Goal: Transaction & Acquisition: Purchase product/service

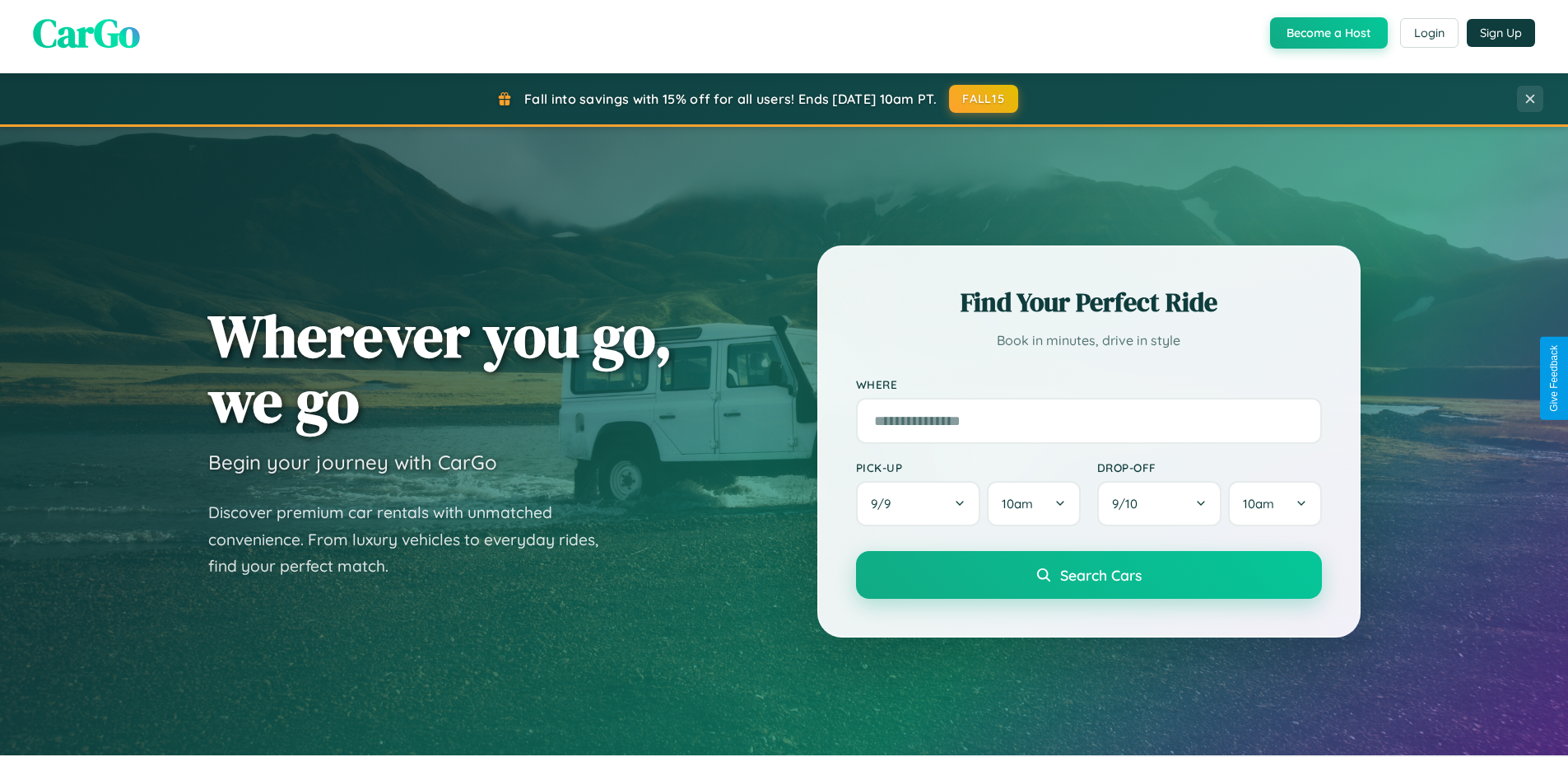
scroll to position [1450, 0]
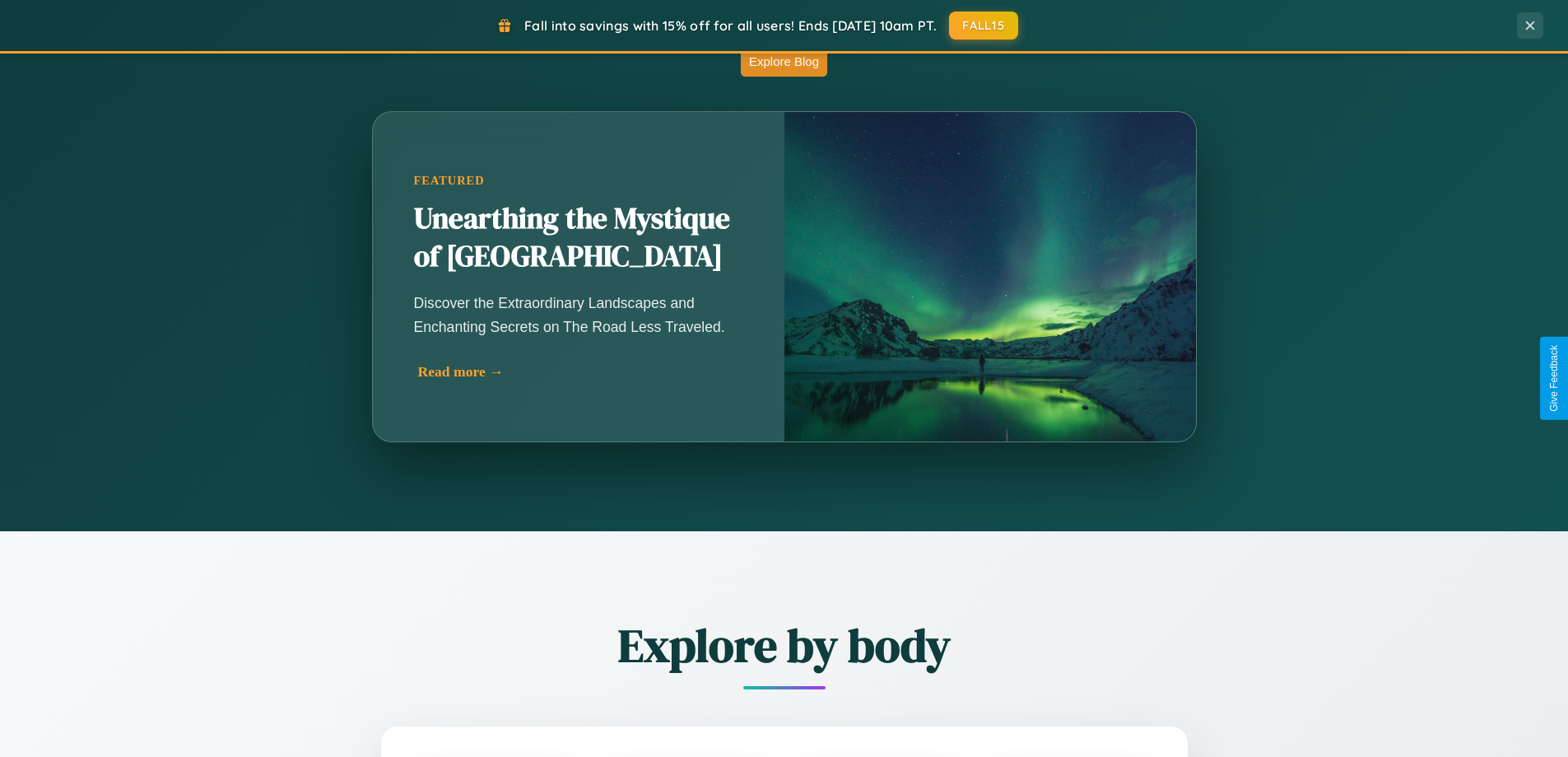
click at [579, 371] on div "Read more →" at bounding box center [583, 371] width 329 height 17
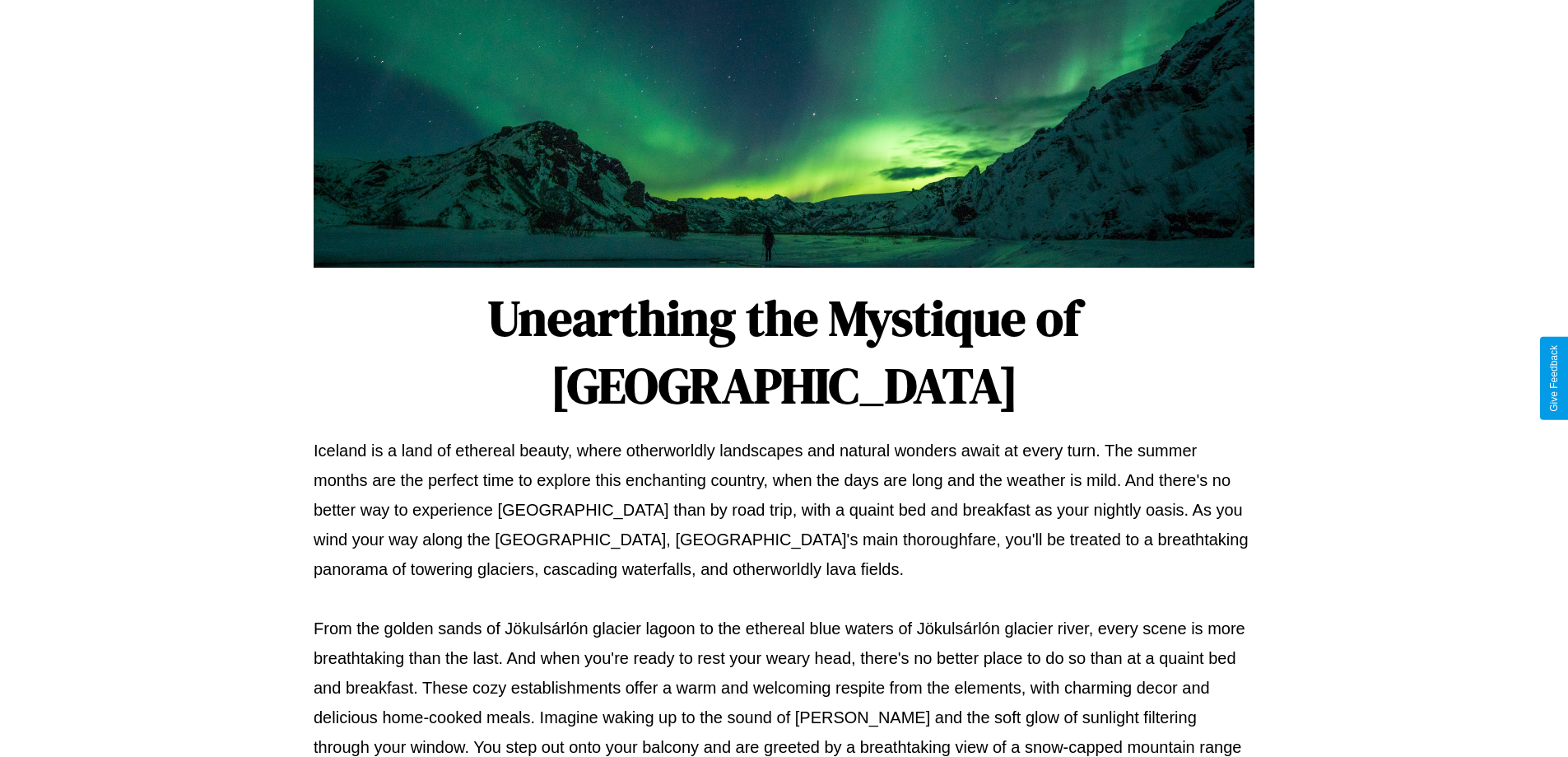
scroll to position [532, 0]
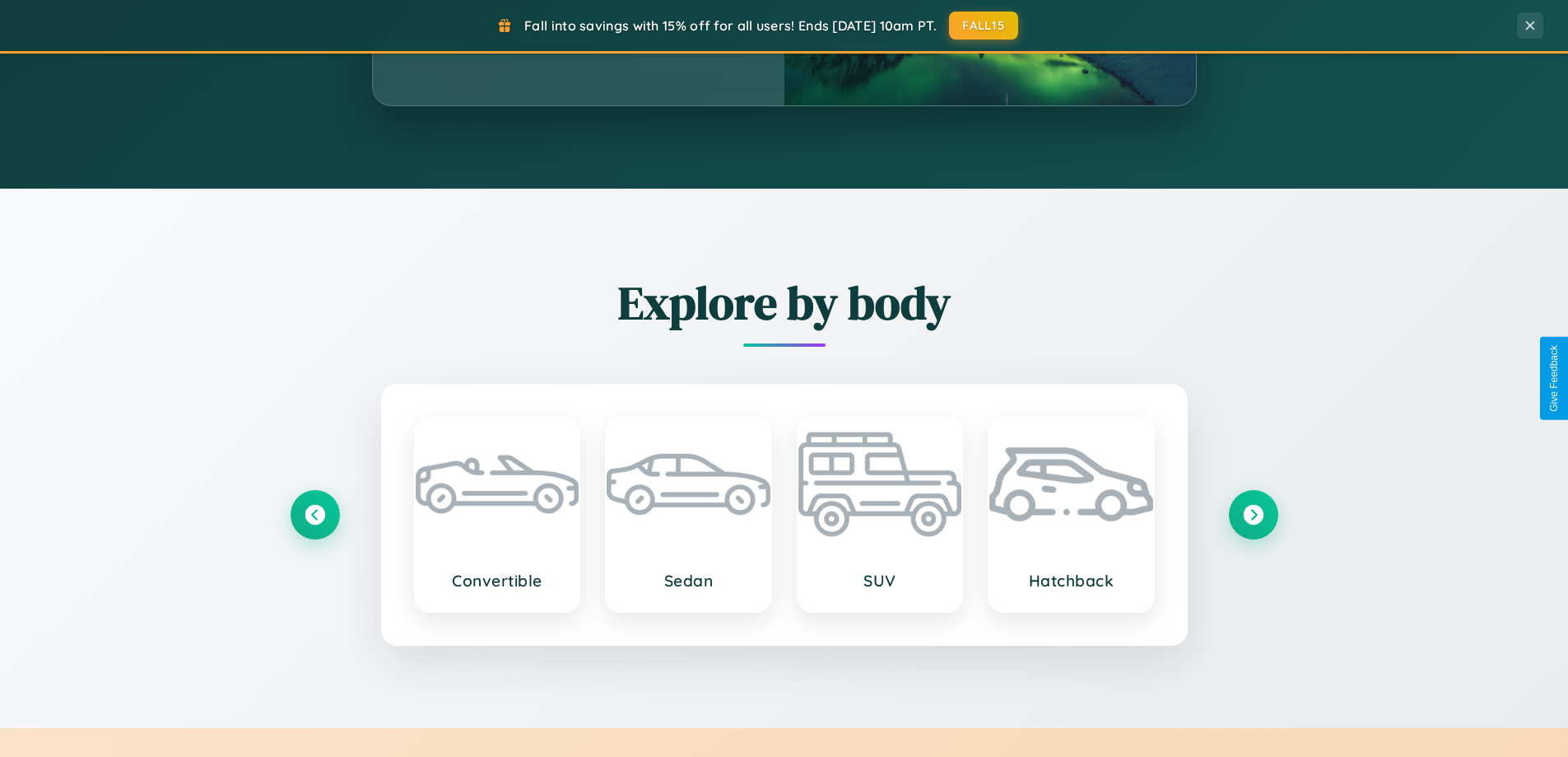
scroll to position [1450, 0]
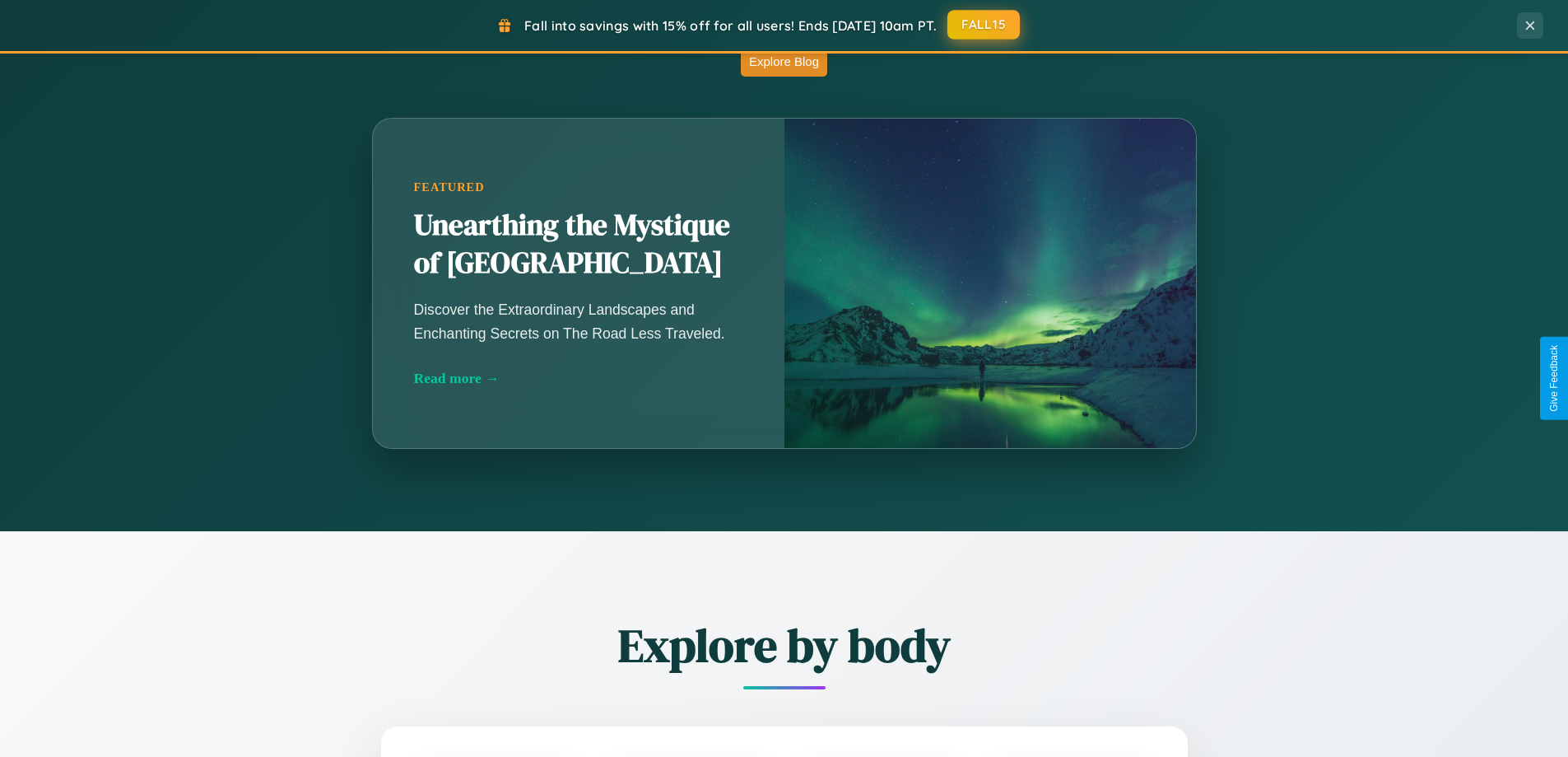
click at [984, 24] on button "FALL15" at bounding box center [984, 24] width 73 height 30
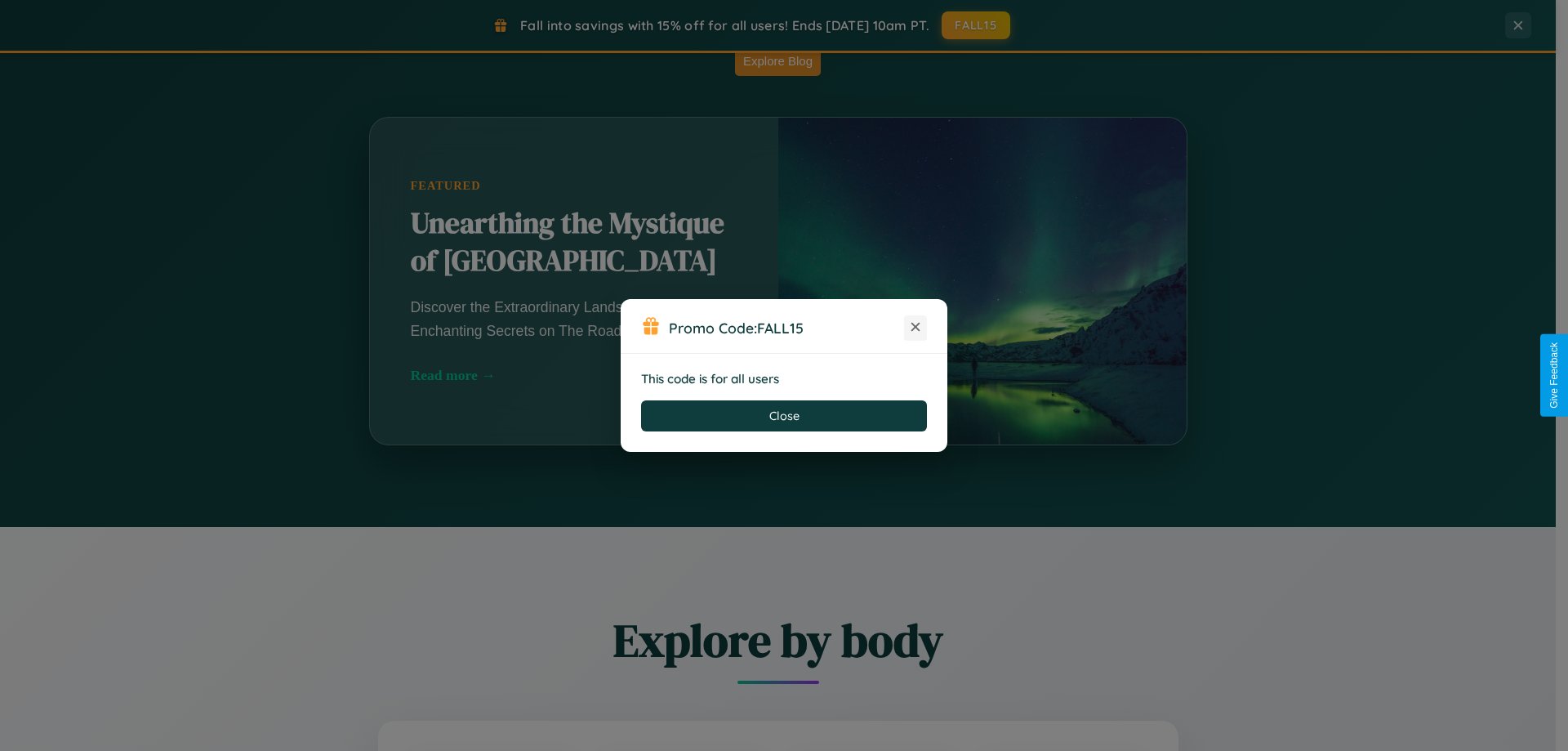
click at [916, 327] on icon at bounding box center [915, 326] width 16 height 16
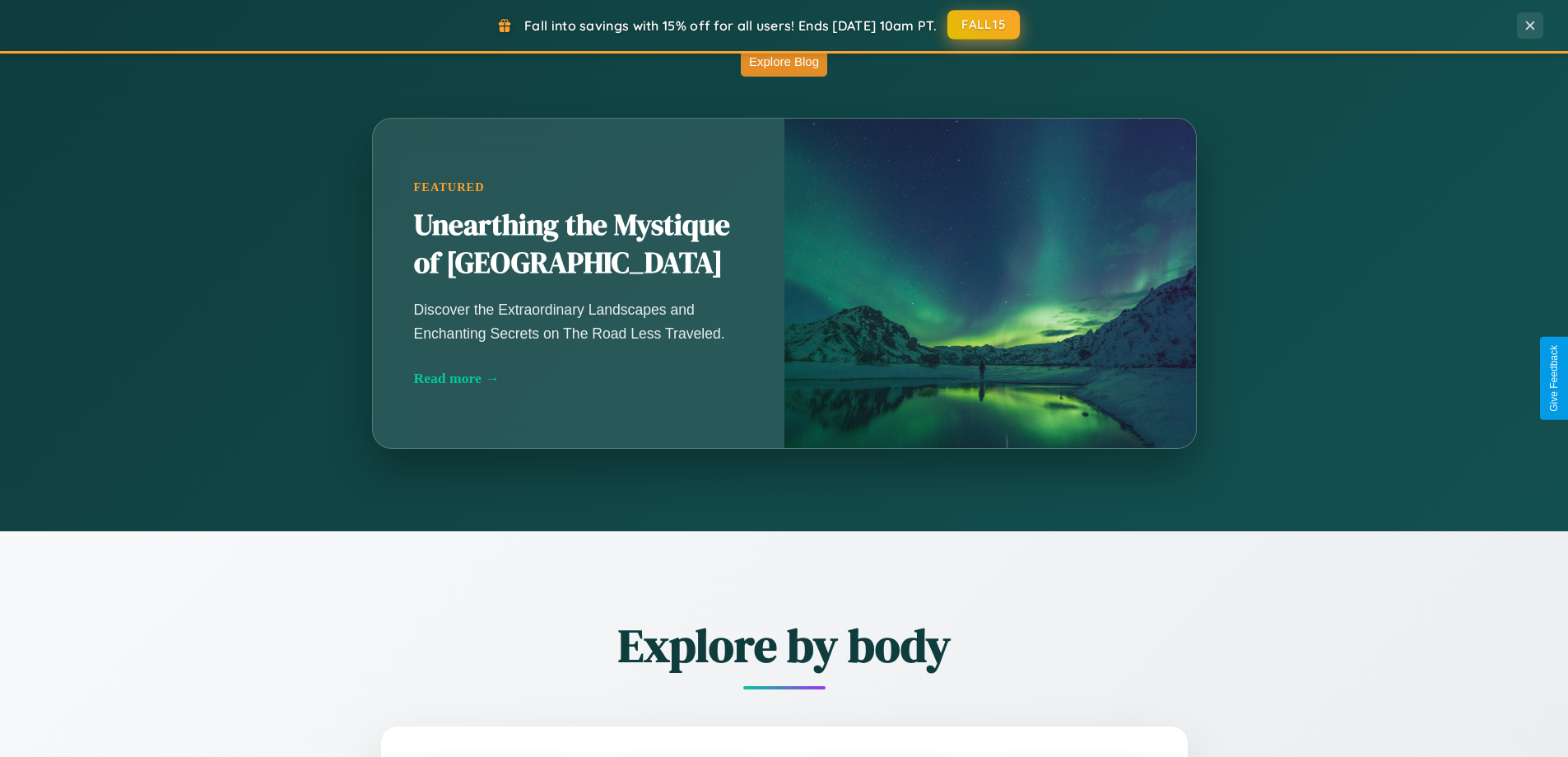
click at [984, 24] on button "FALL15" at bounding box center [984, 24] width 73 height 30
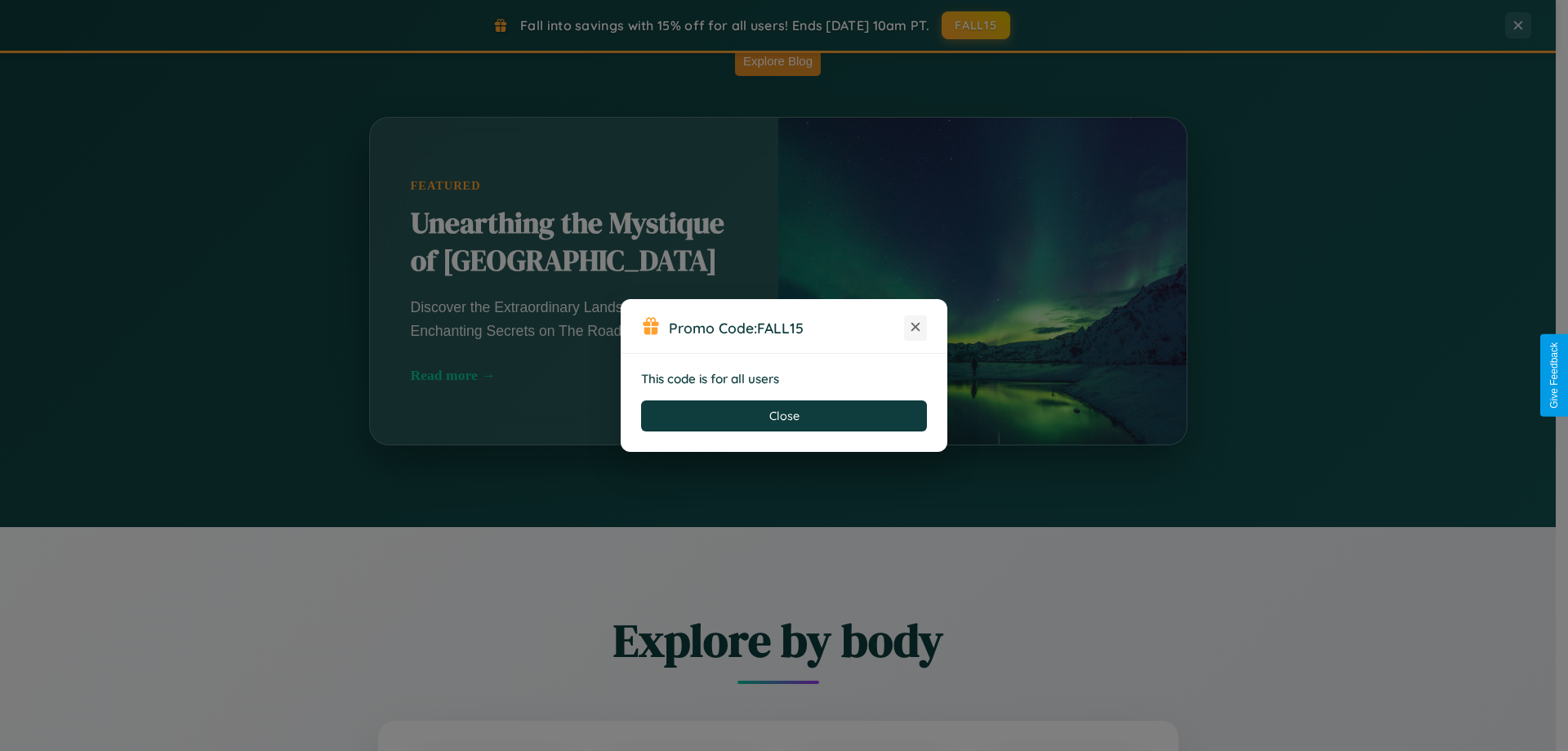
click at [916, 327] on icon at bounding box center [915, 326] width 16 height 16
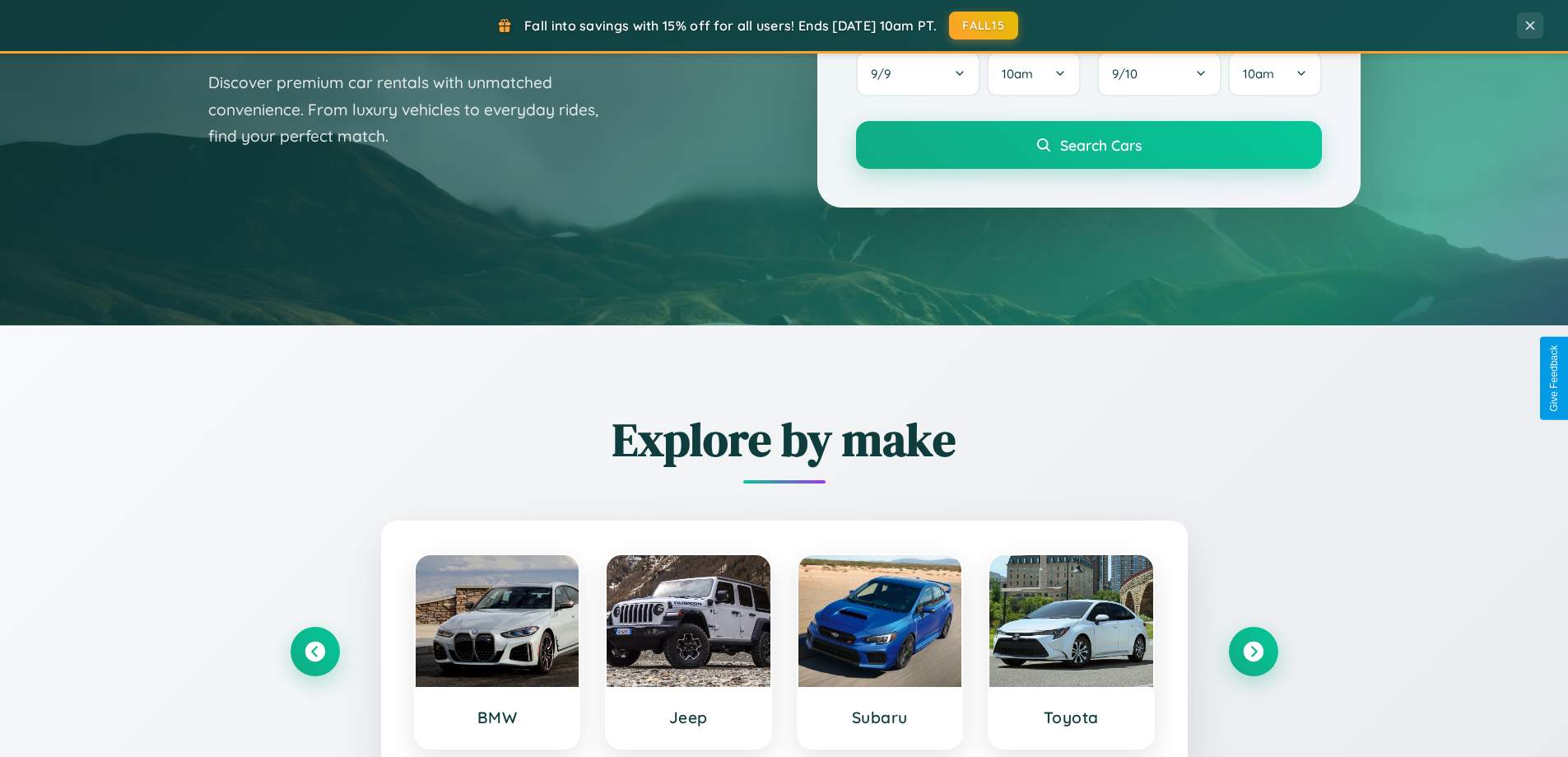
scroll to position [0, 0]
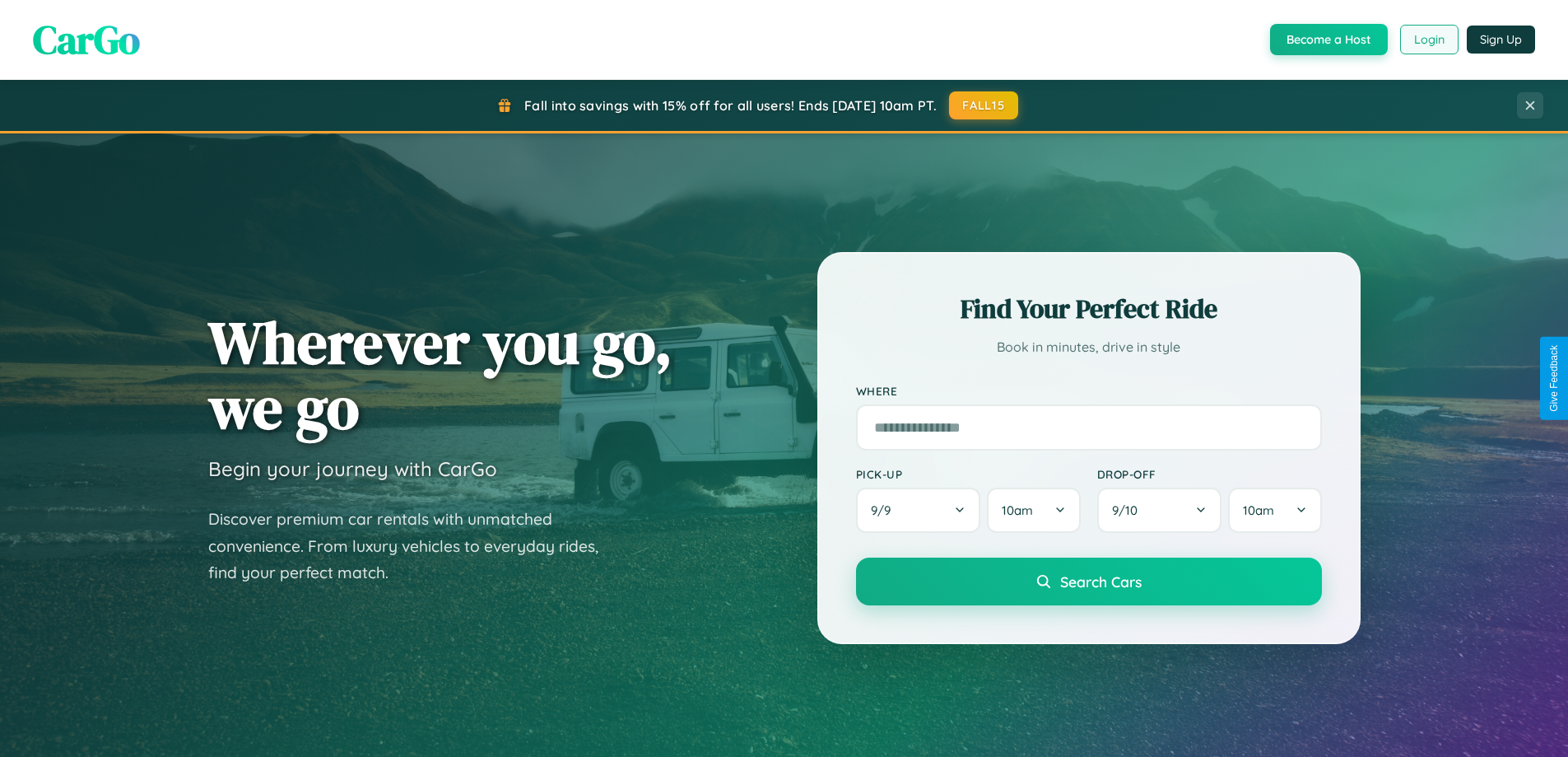
click at [1429, 40] on button "Login" at bounding box center [1430, 39] width 58 height 30
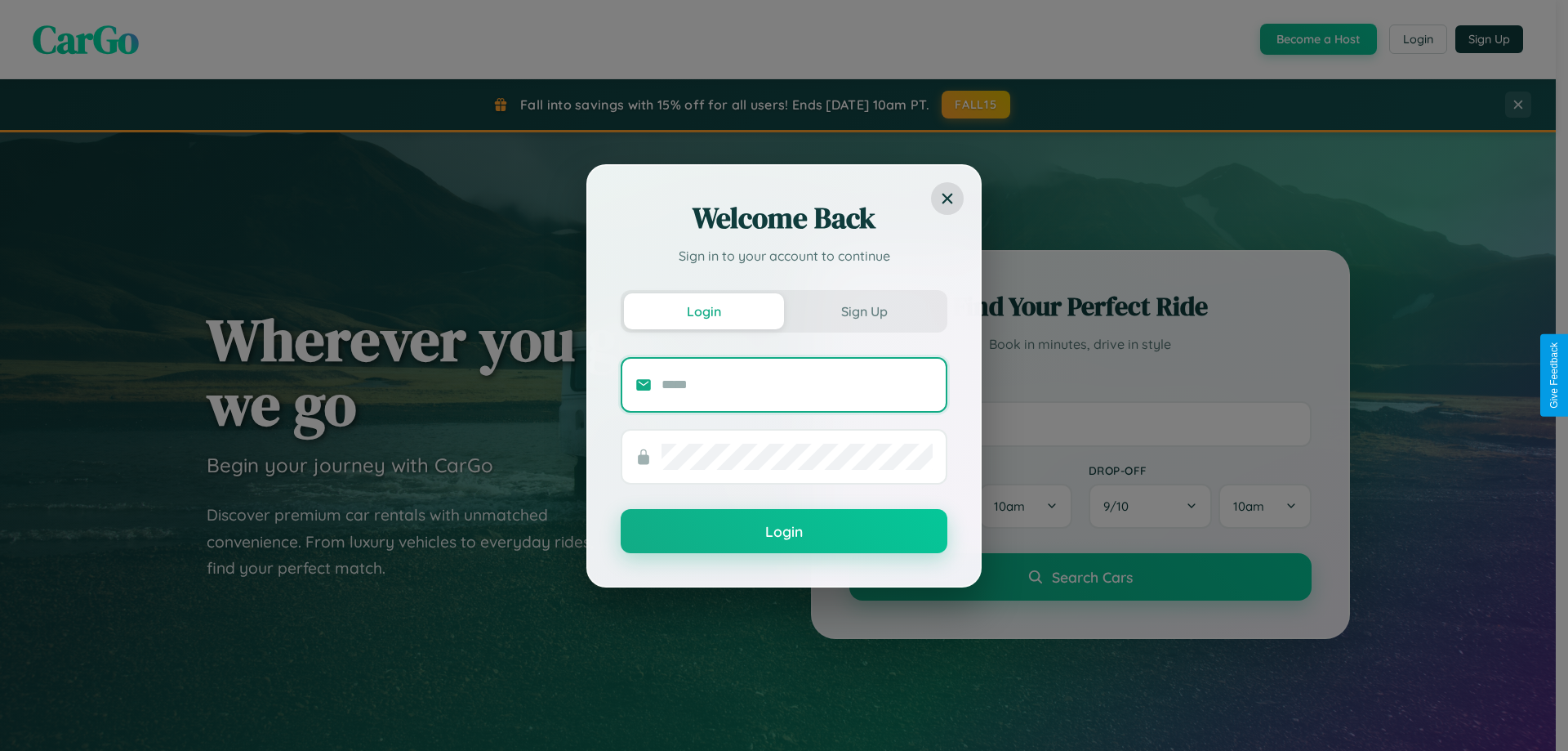
click at [797, 384] on input "text" at bounding box center [797, 384] width 271 height 26
type input "**********"
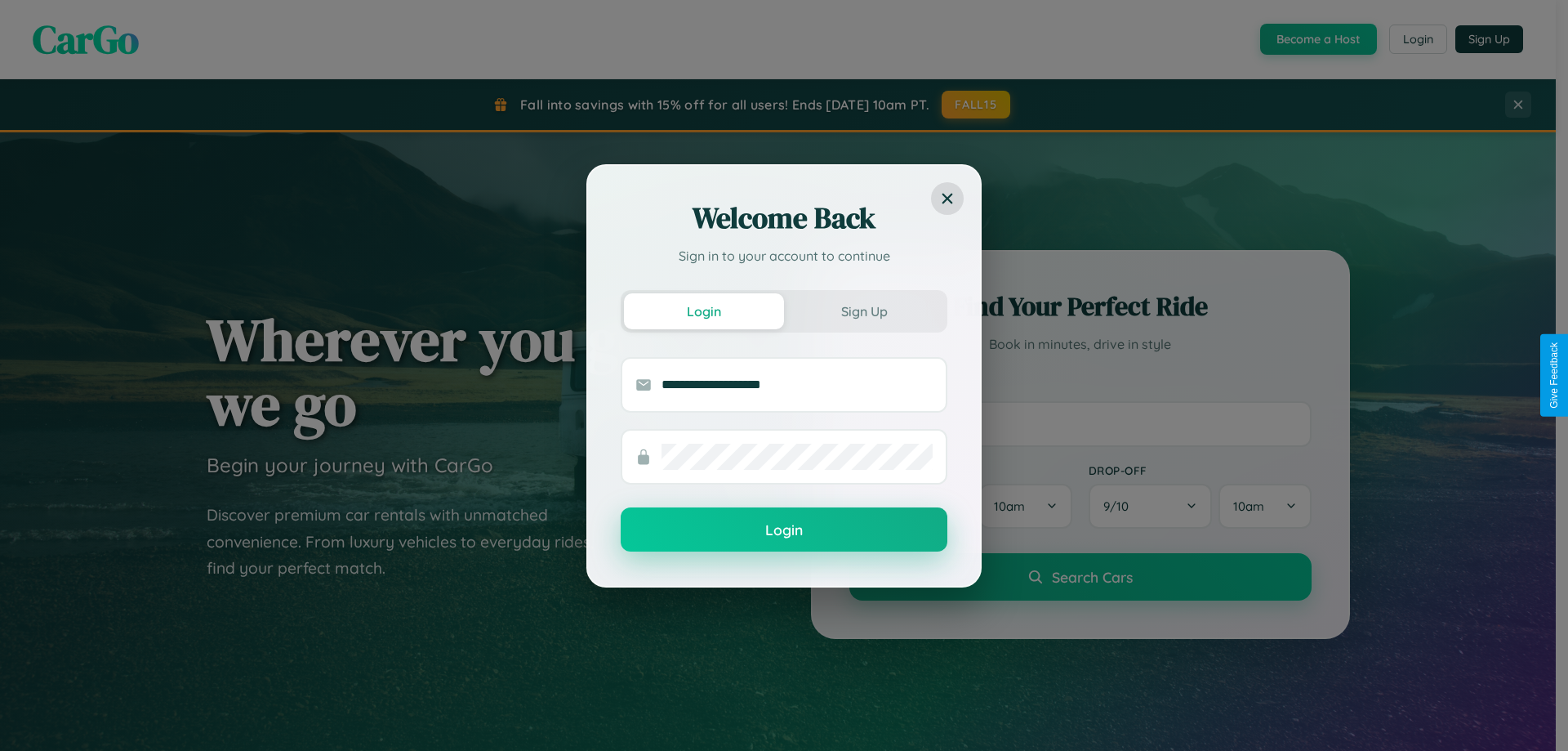
click at [784, 530] on button "Login" at bounding box center [784, 529] width 326 height 44
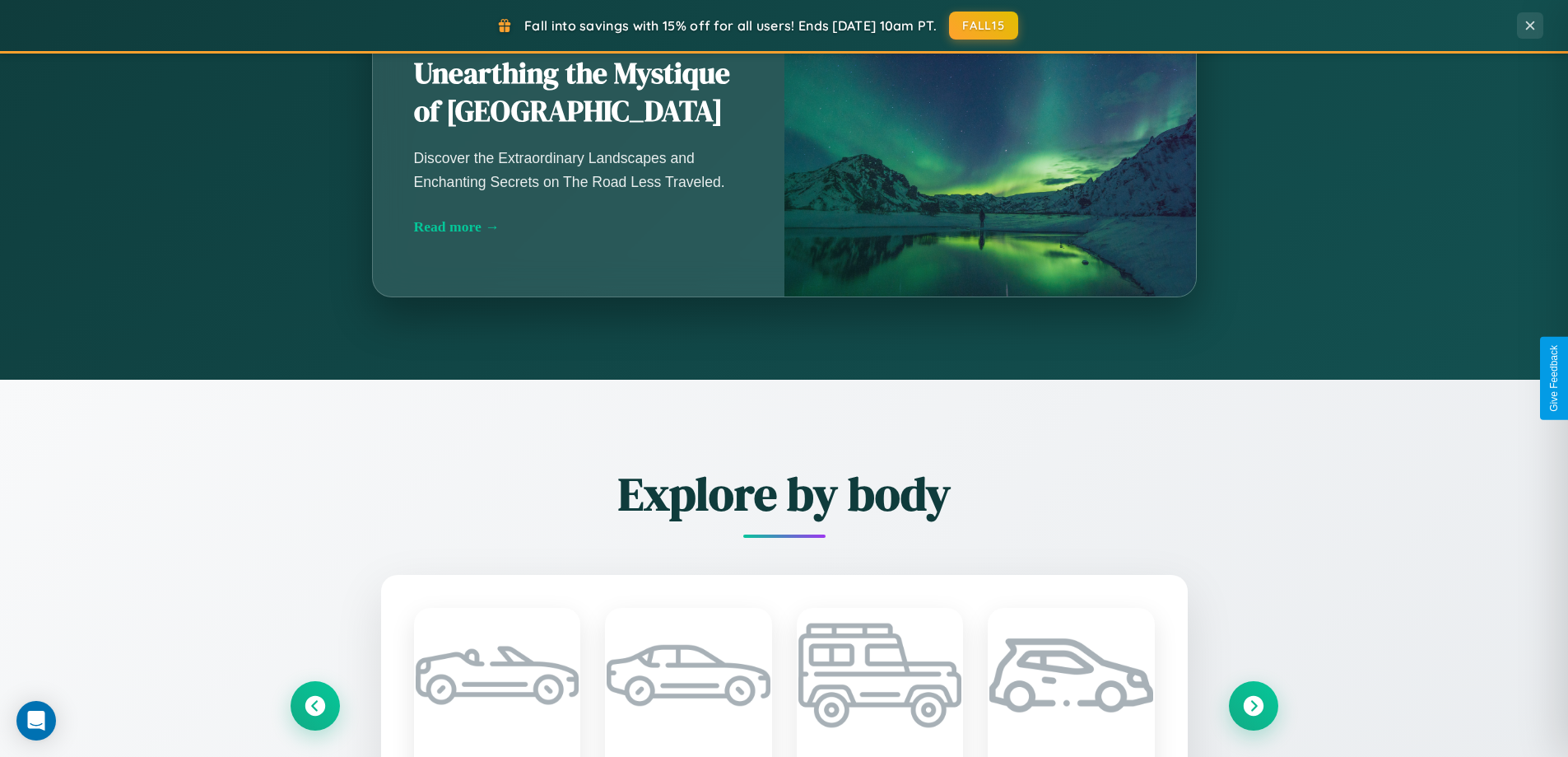
scroll to position [1928, 0]
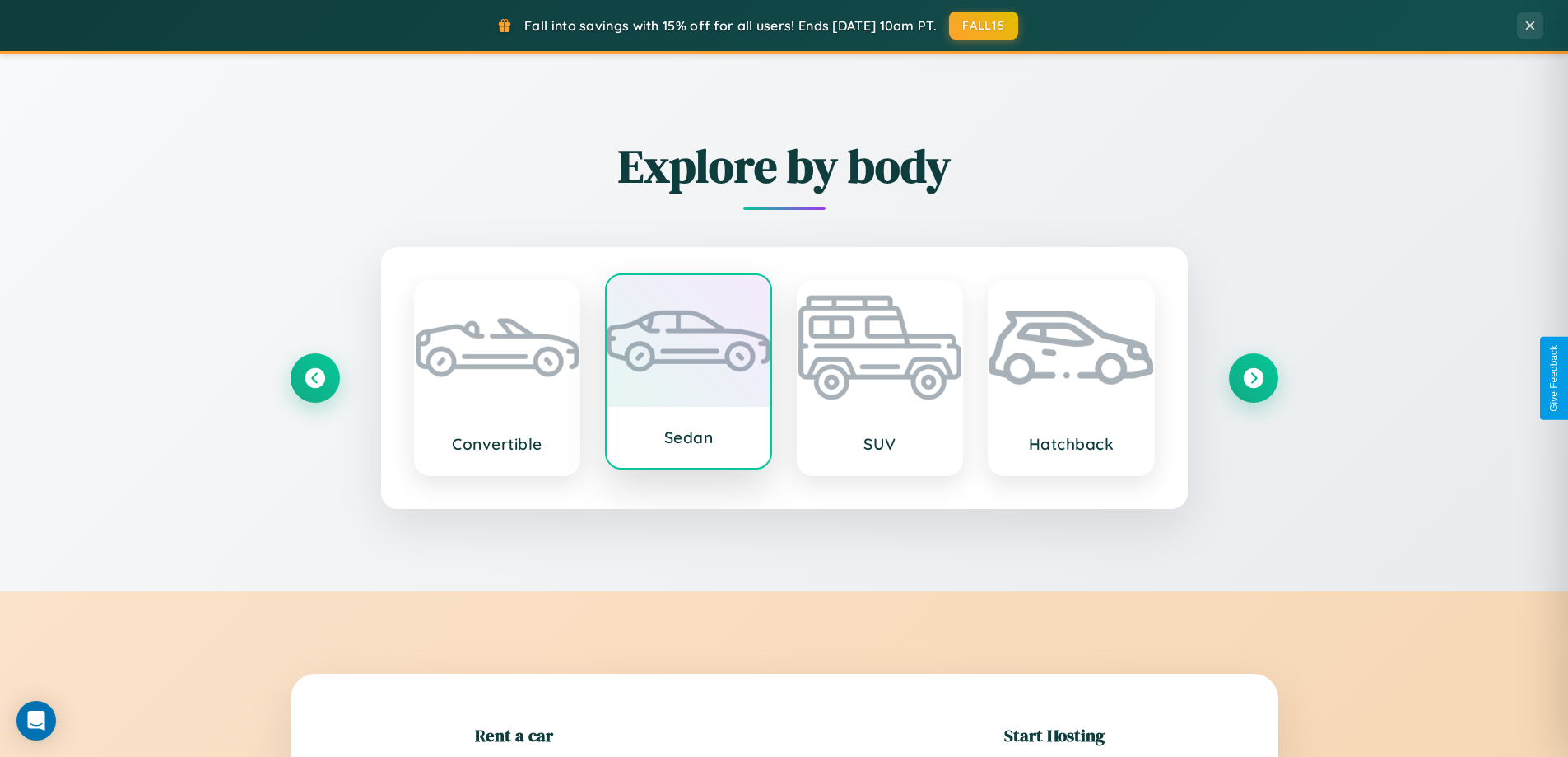
click at [689, 371] on div at bounding box center [689, 341] width 164 height 132
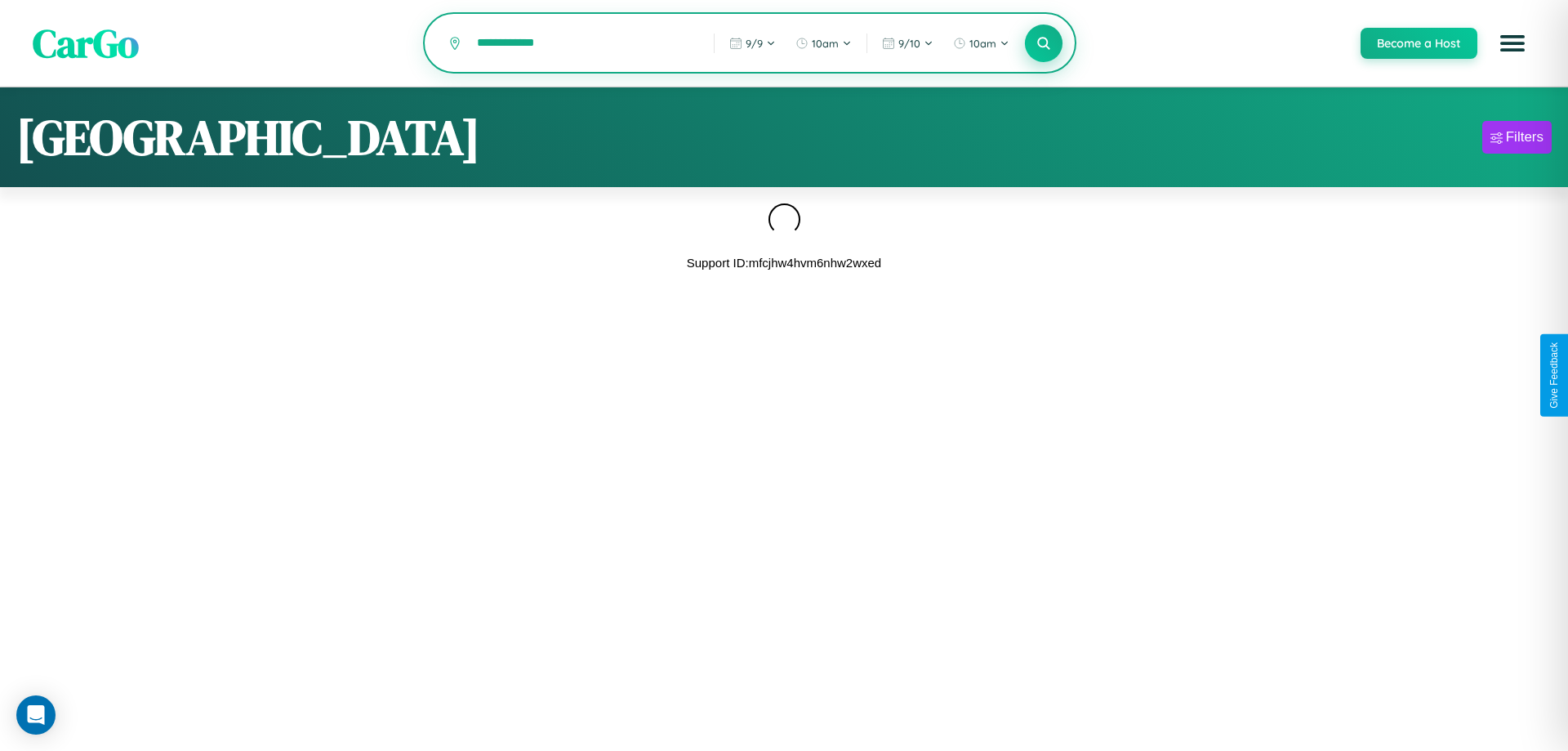
type input "**********"
click at [1043, 44] on icon at bounding box center [1043, 42] width 15 height 15
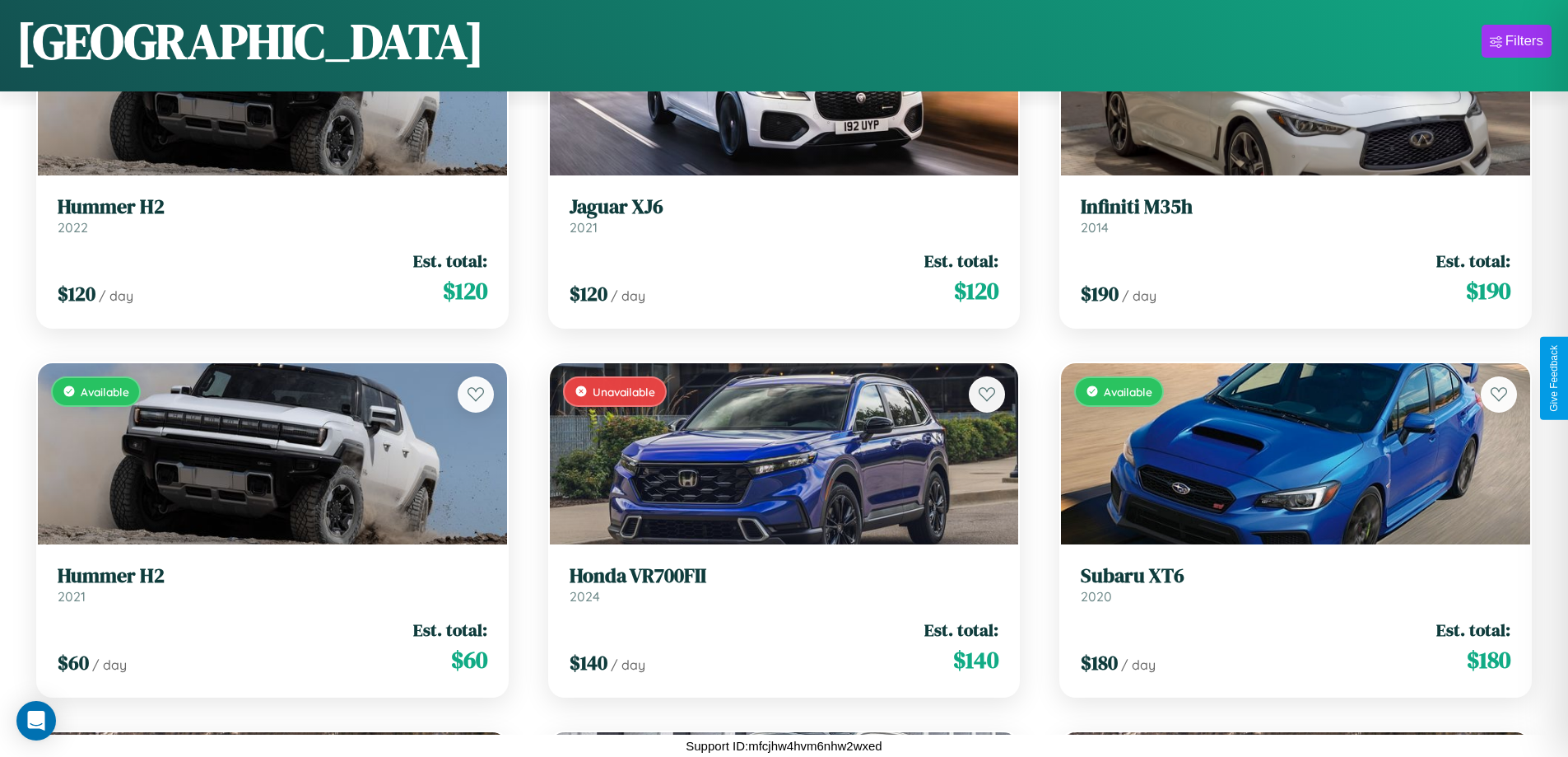
scroll to position [7358, 0]
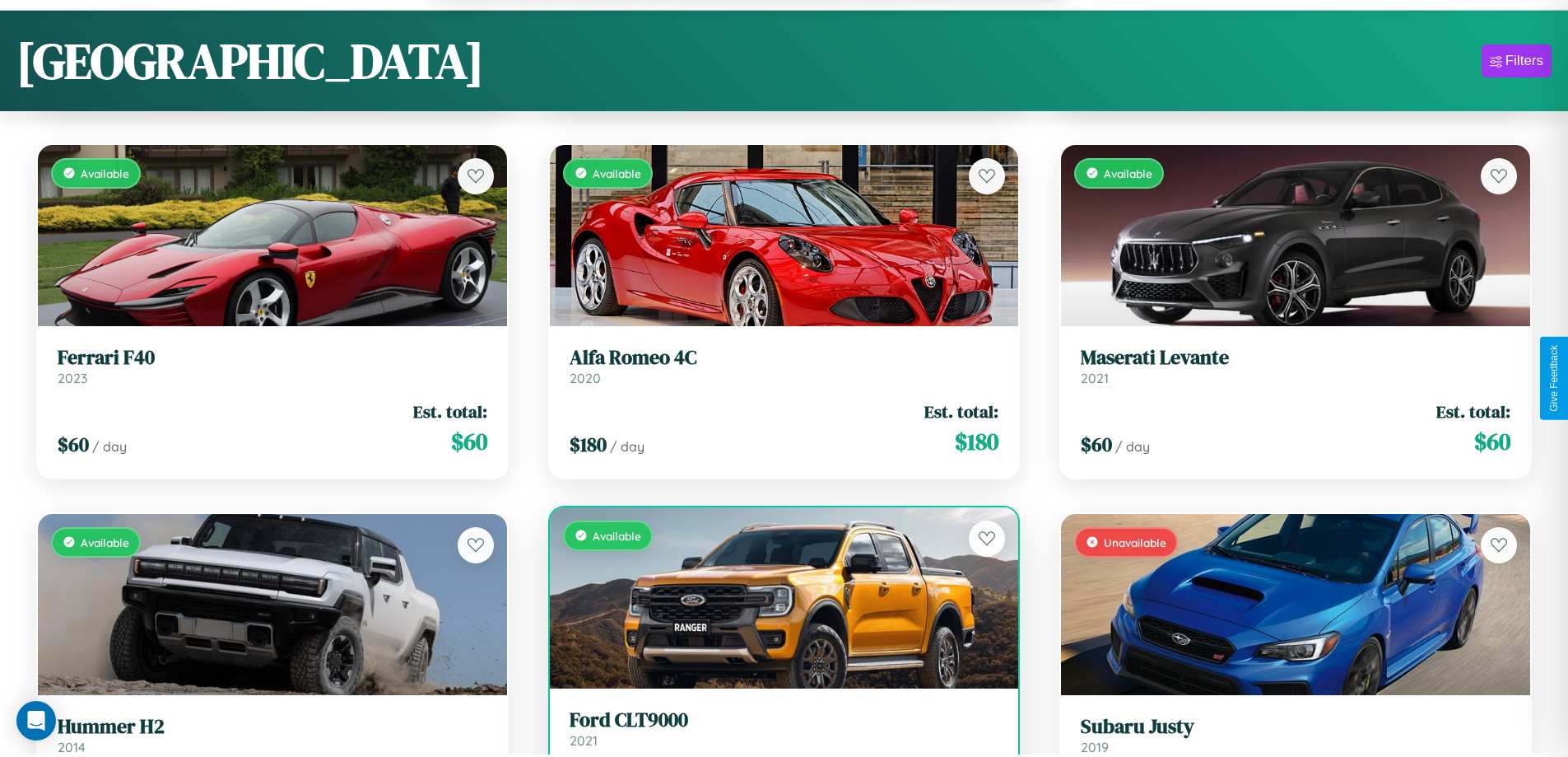
click at [777, 736] on link "Ford CLT9000 2021" at bounding box center [785, 728] width 430 height 40
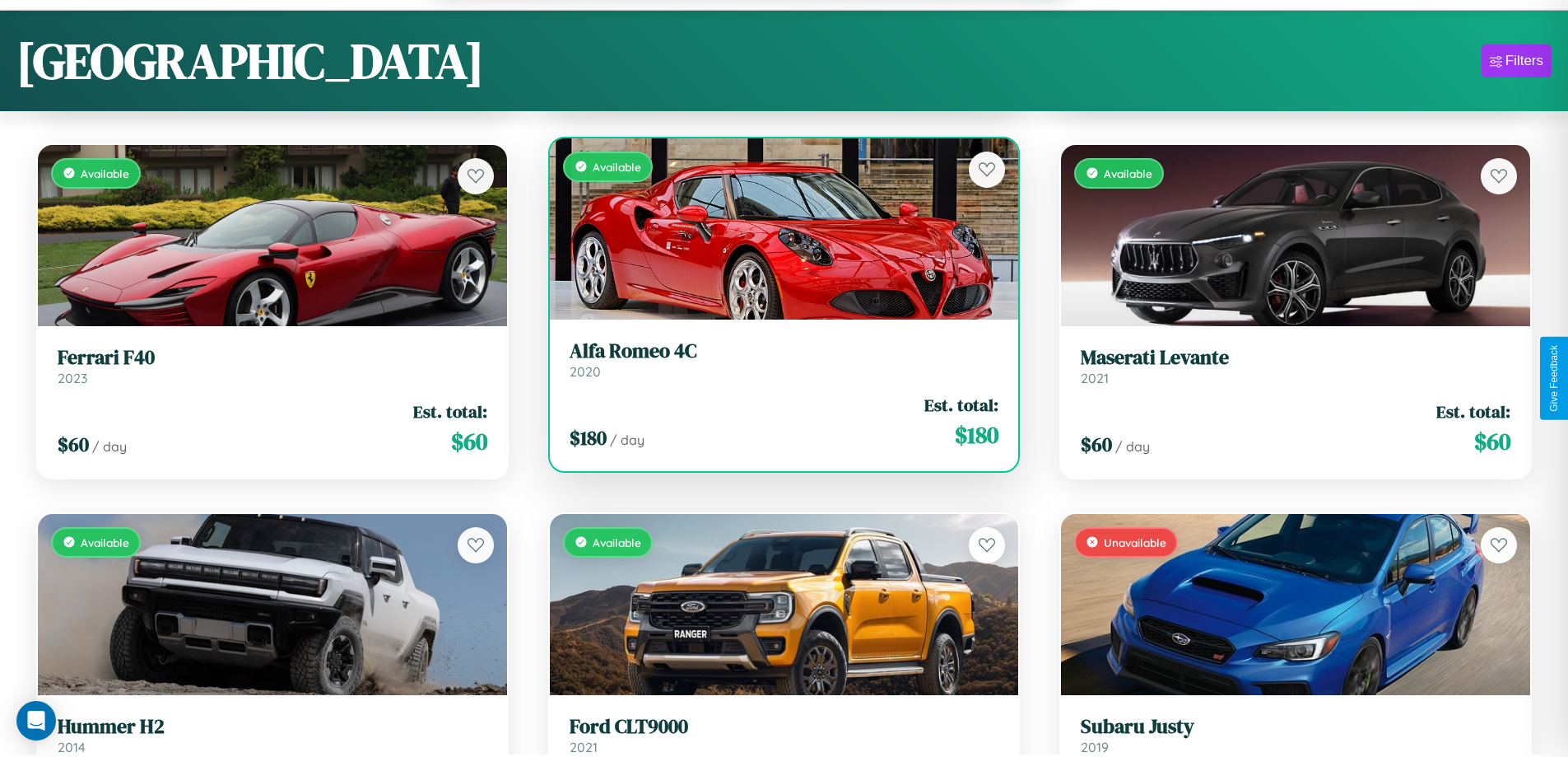
scroll to position [3918, 0]
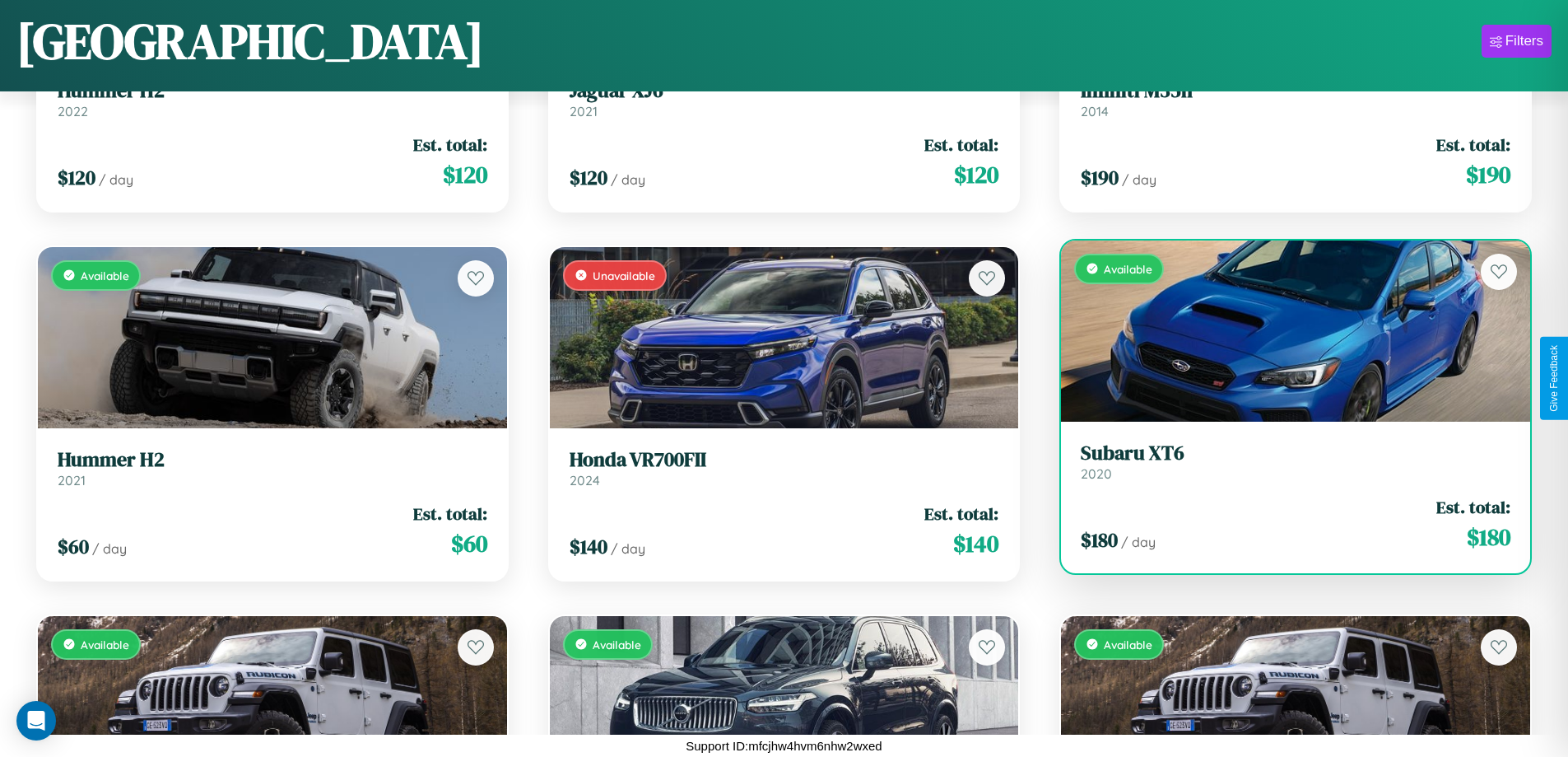
click at [1285, 331] on div "Available" at bounding box center [1296, 330] width 469 height 181
click at [1285, 330] on div "Available" at bounding box center [1296, 330] width 469 height 181
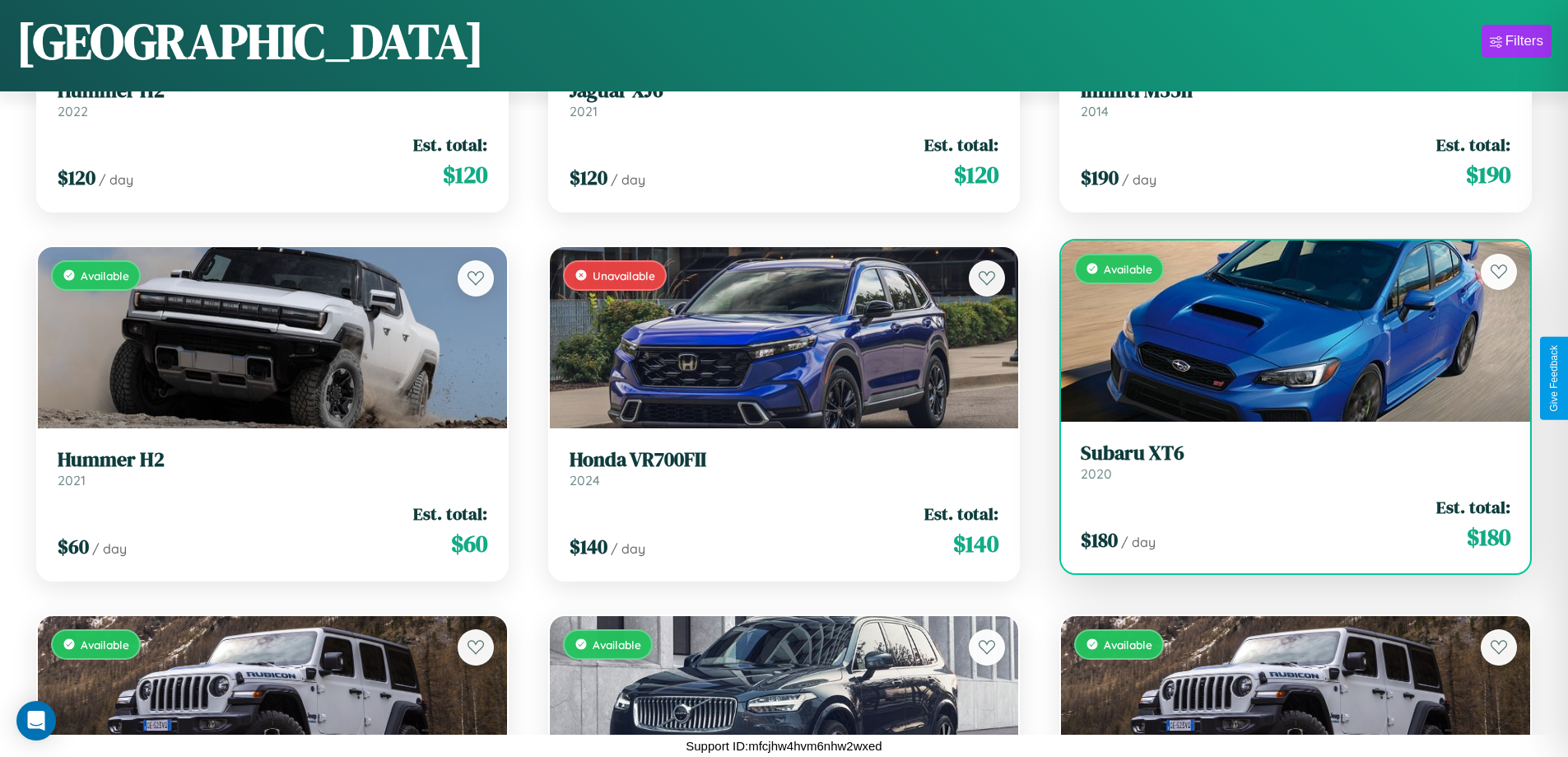
click at [1285, 330] on div "Available" at bounding box center [1296, 330] width 469 height 181
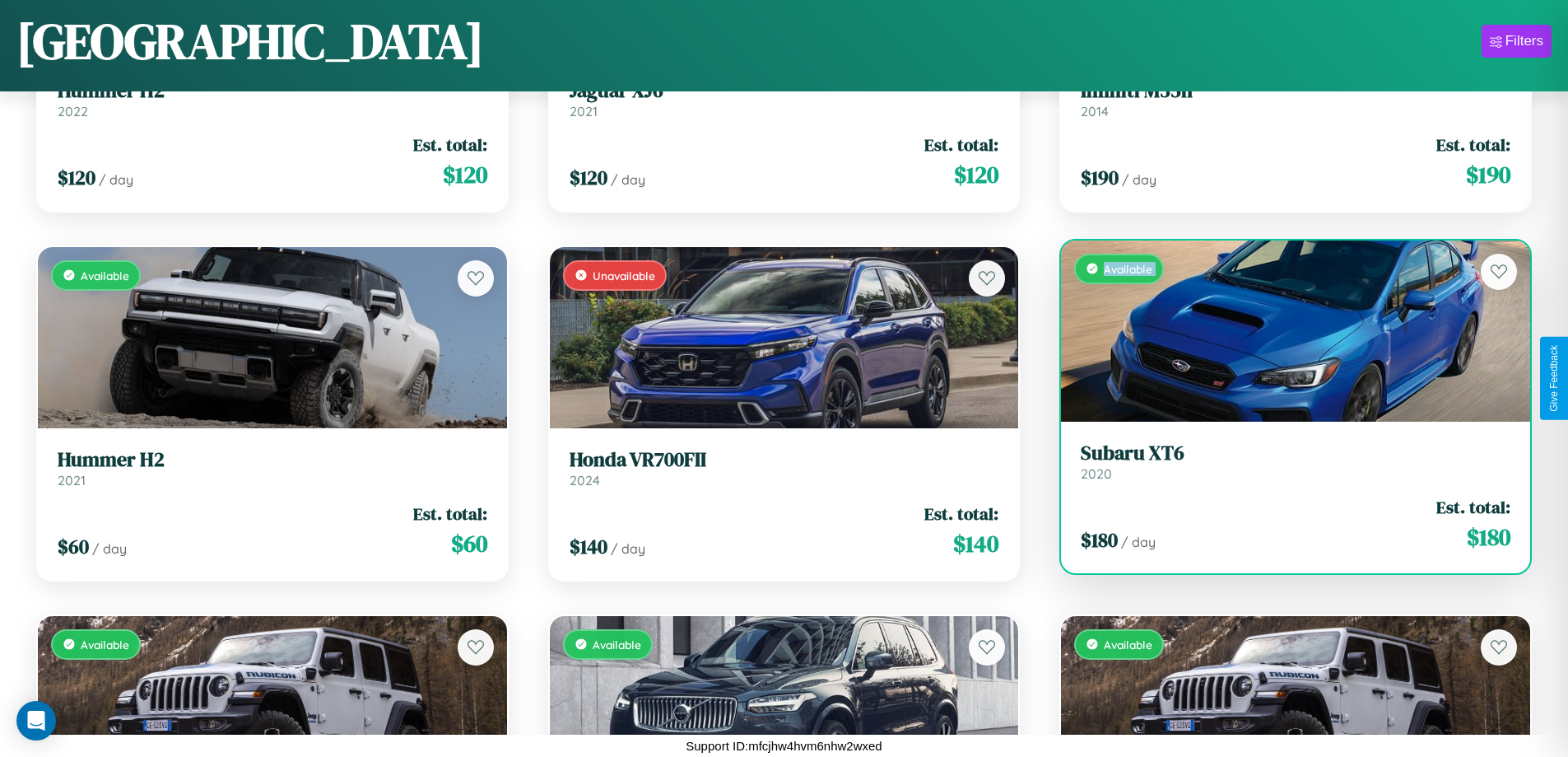
click at [1285, 330] on div "Available" at bounding box center [1296, 330] width 469 height 181
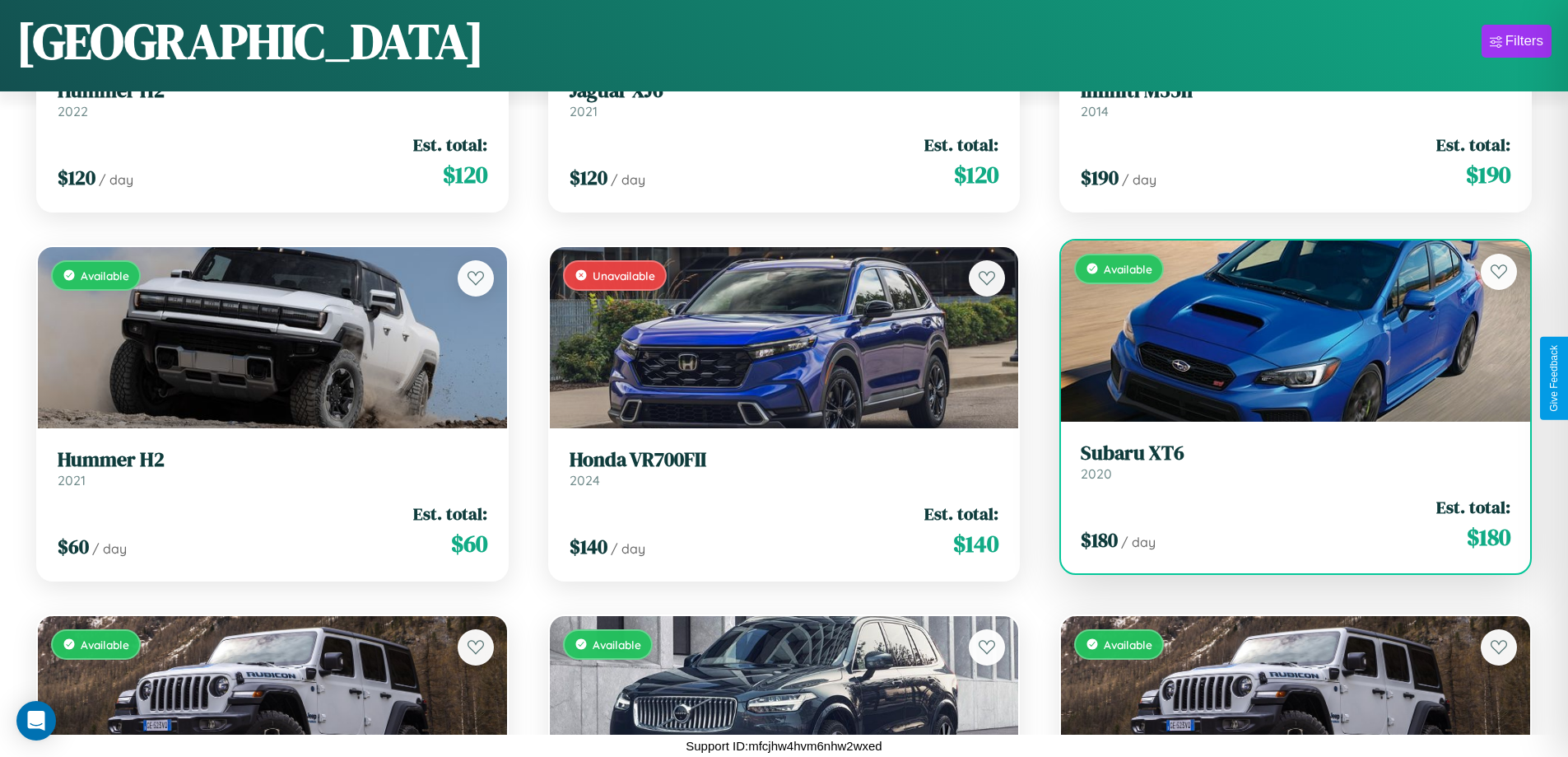
click at [1285, 330] on div "Available" at bounding box center [1296, 330] width 469 height 181
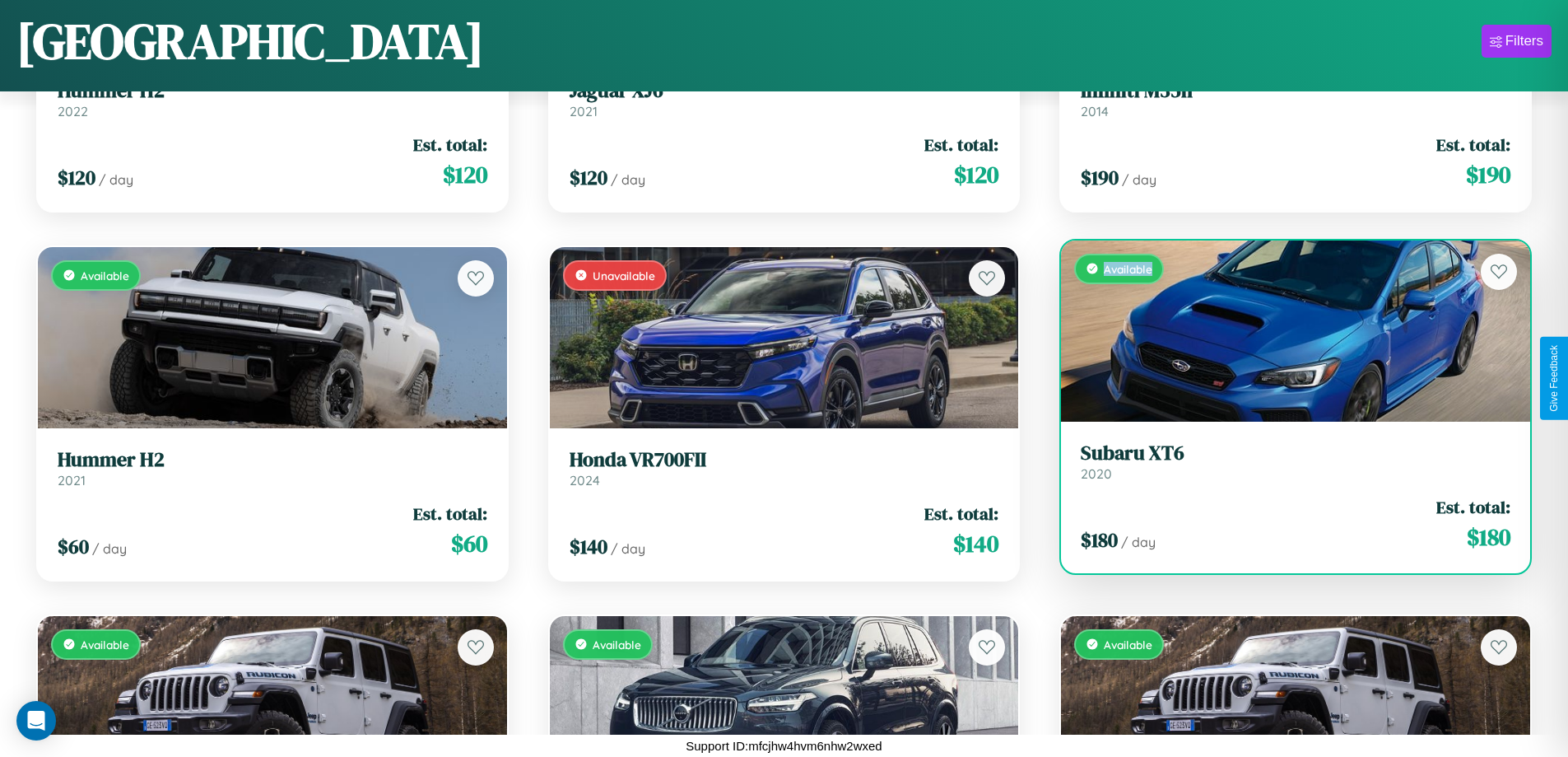
click at [1285, 330] on div "Available" at bounding box center [1296, 330] width 469 height 181
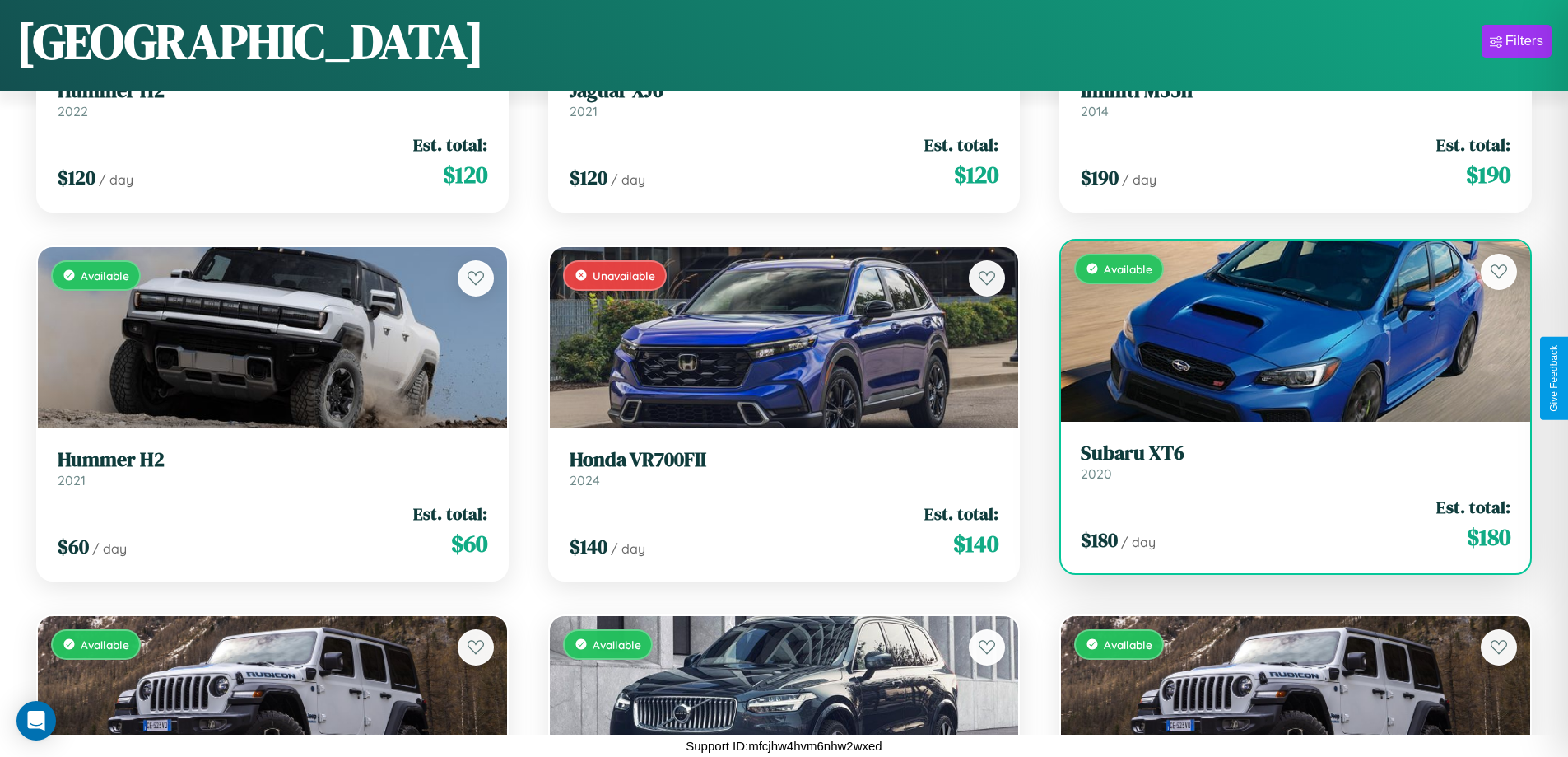
click at [1285, 461] on h3 "Subaru XT6" at bounding box center [1296, 453] width 430 height 24
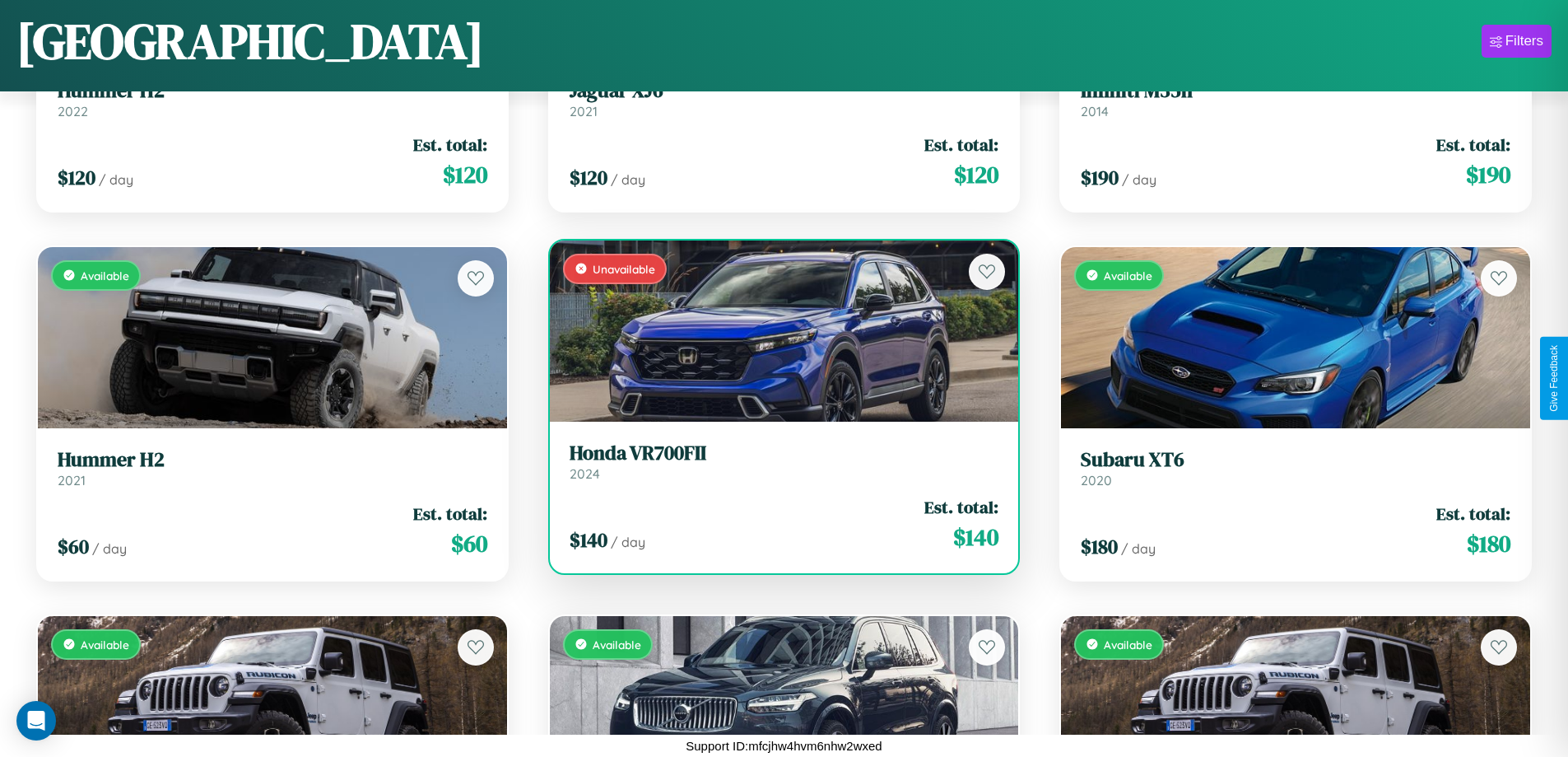
scroll to position [10185, 0]
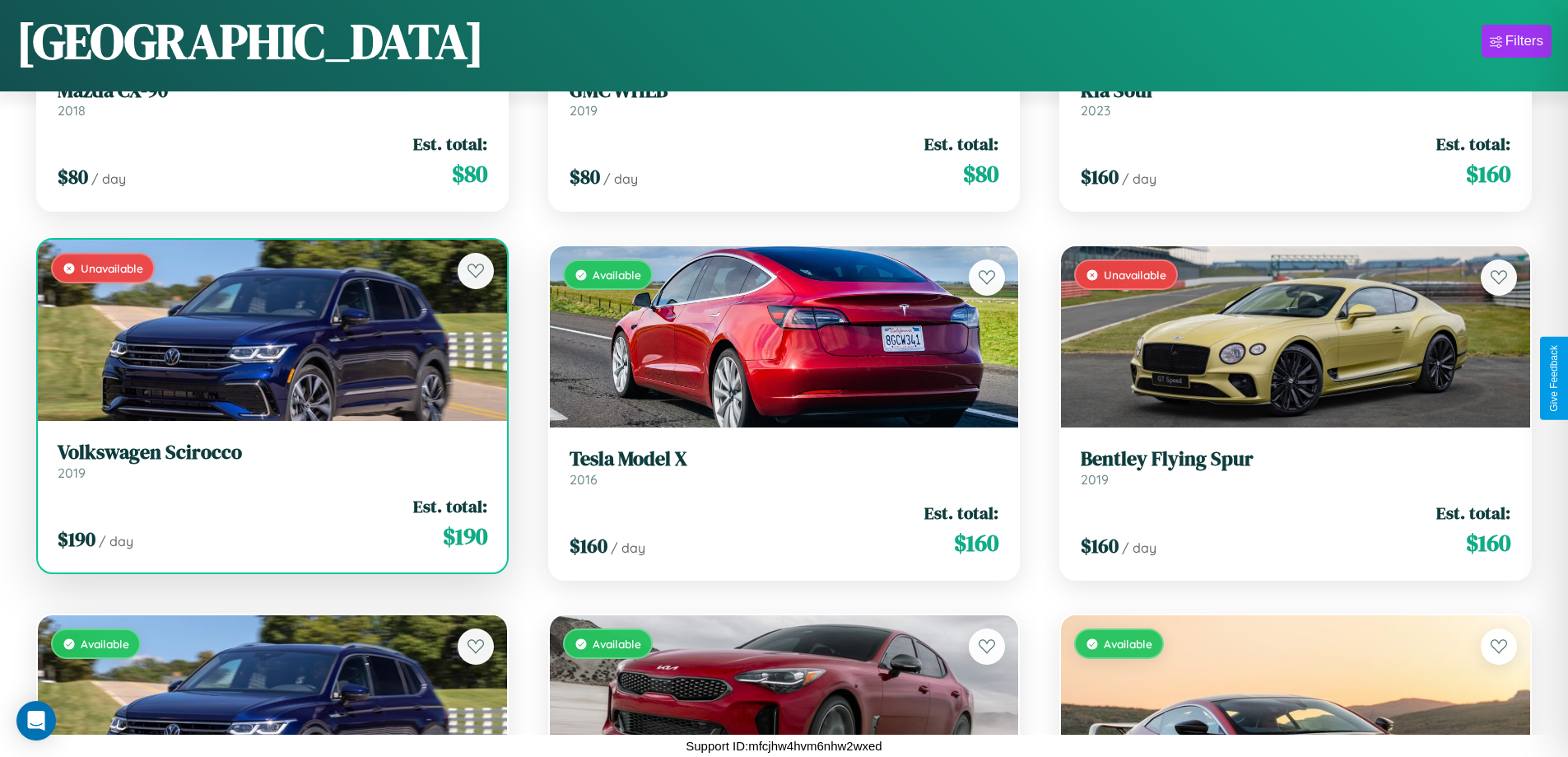
click at [270, 337] on div "Unavailable" at bounding box center [272, 329] width 469 height 181
click at [270, 330] on div "Unavailable" at bounding box center [272, 329] width 469 height 181
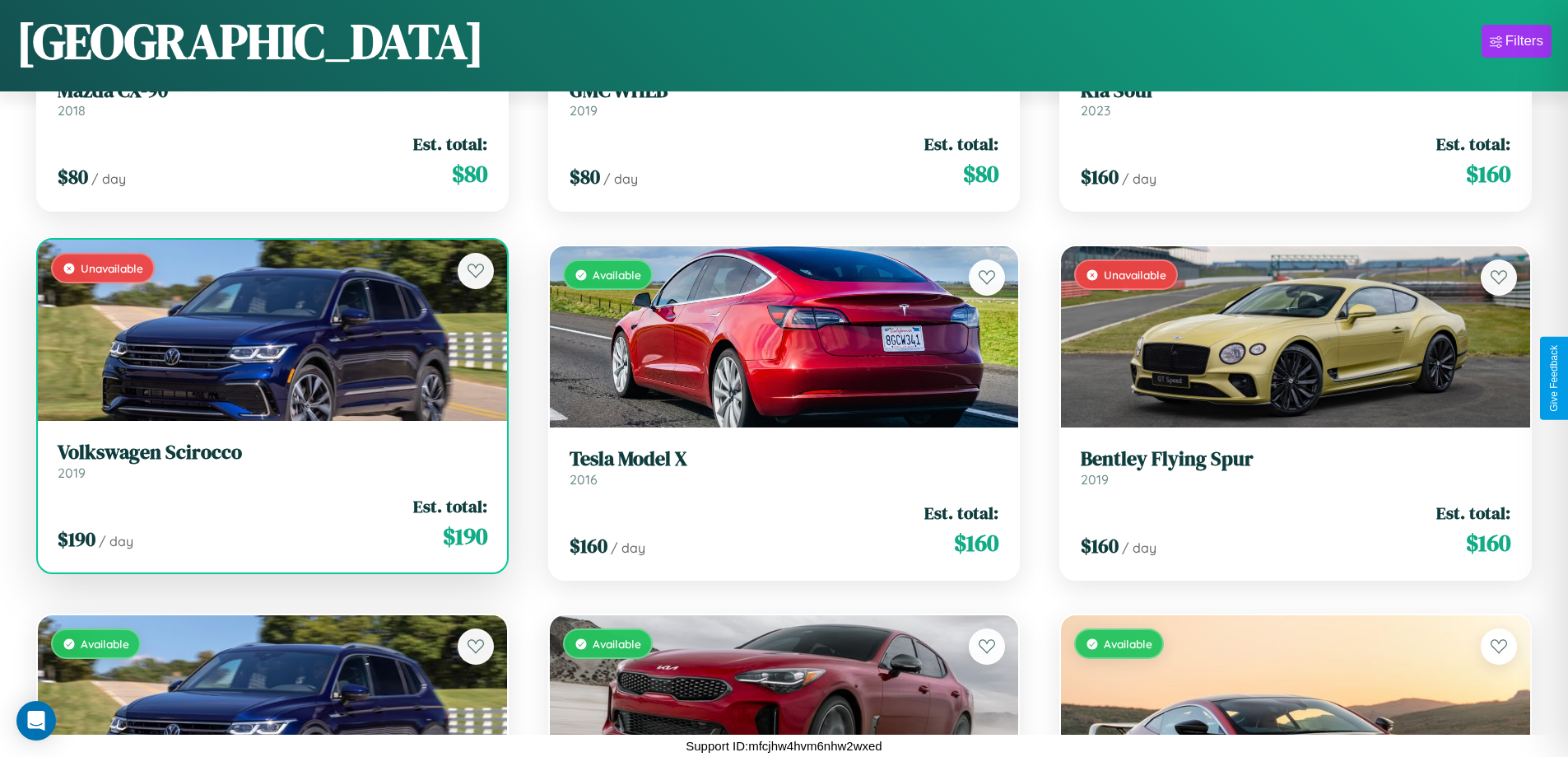
click at [270, 330] on div "Unavailable" at bounding box center [272, 329] width 469 height 181
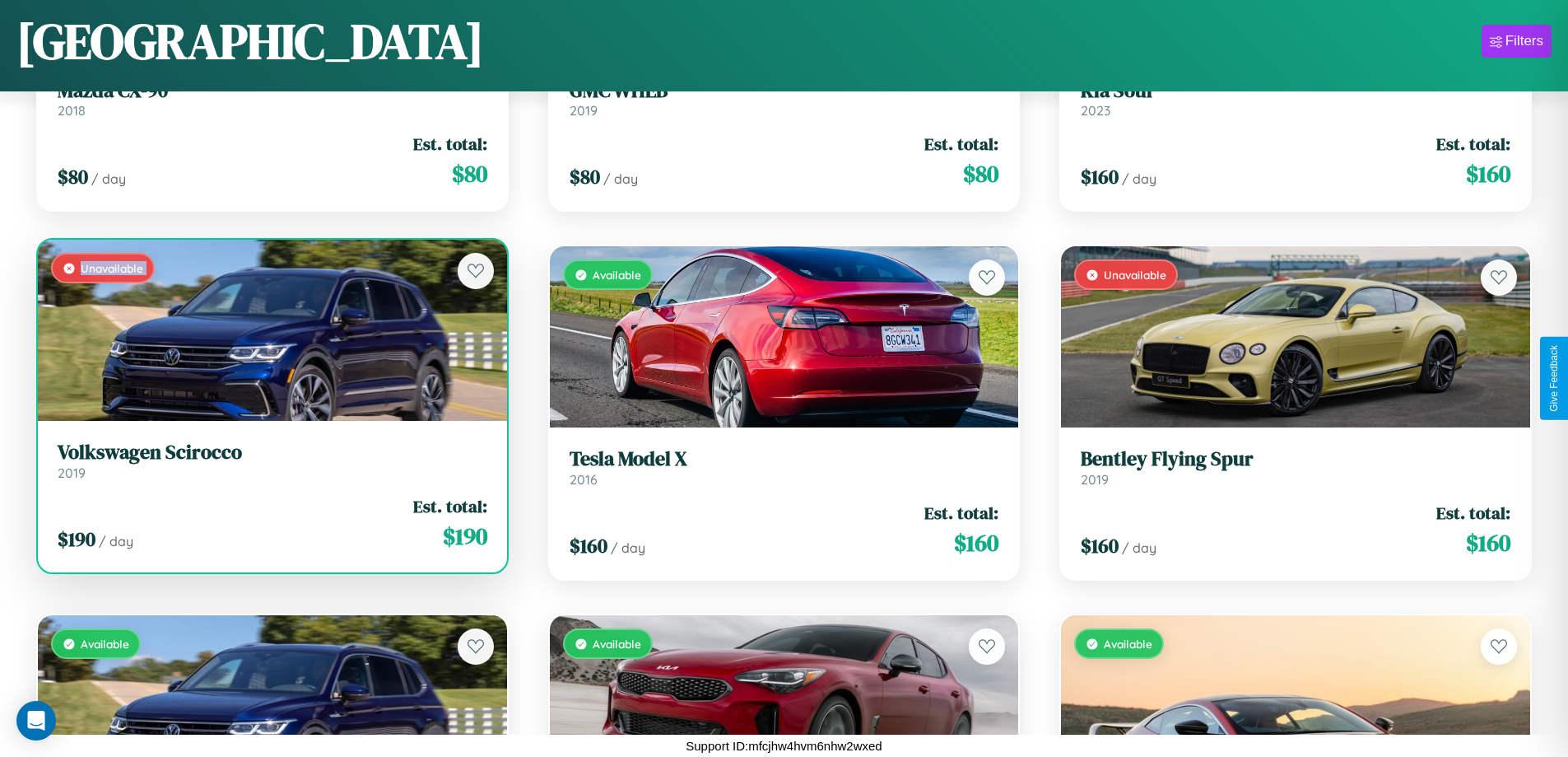
click at [270, 330] on div "Unavailable" at bounding box center [272, 329] width 469 height 181
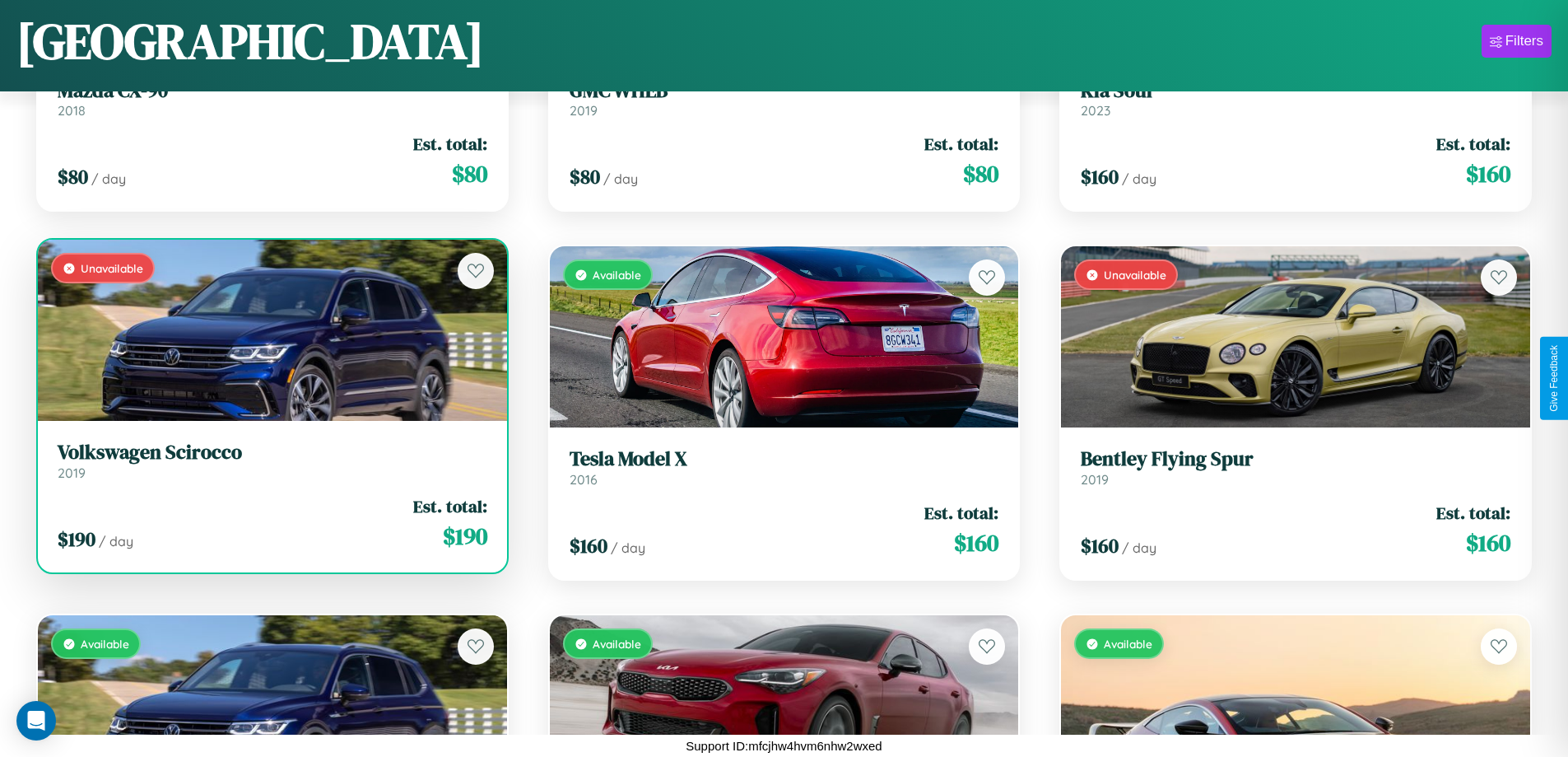
click at [270, 330] on div "Unavailable" at bounding box center [272, 329] width 469 height 181
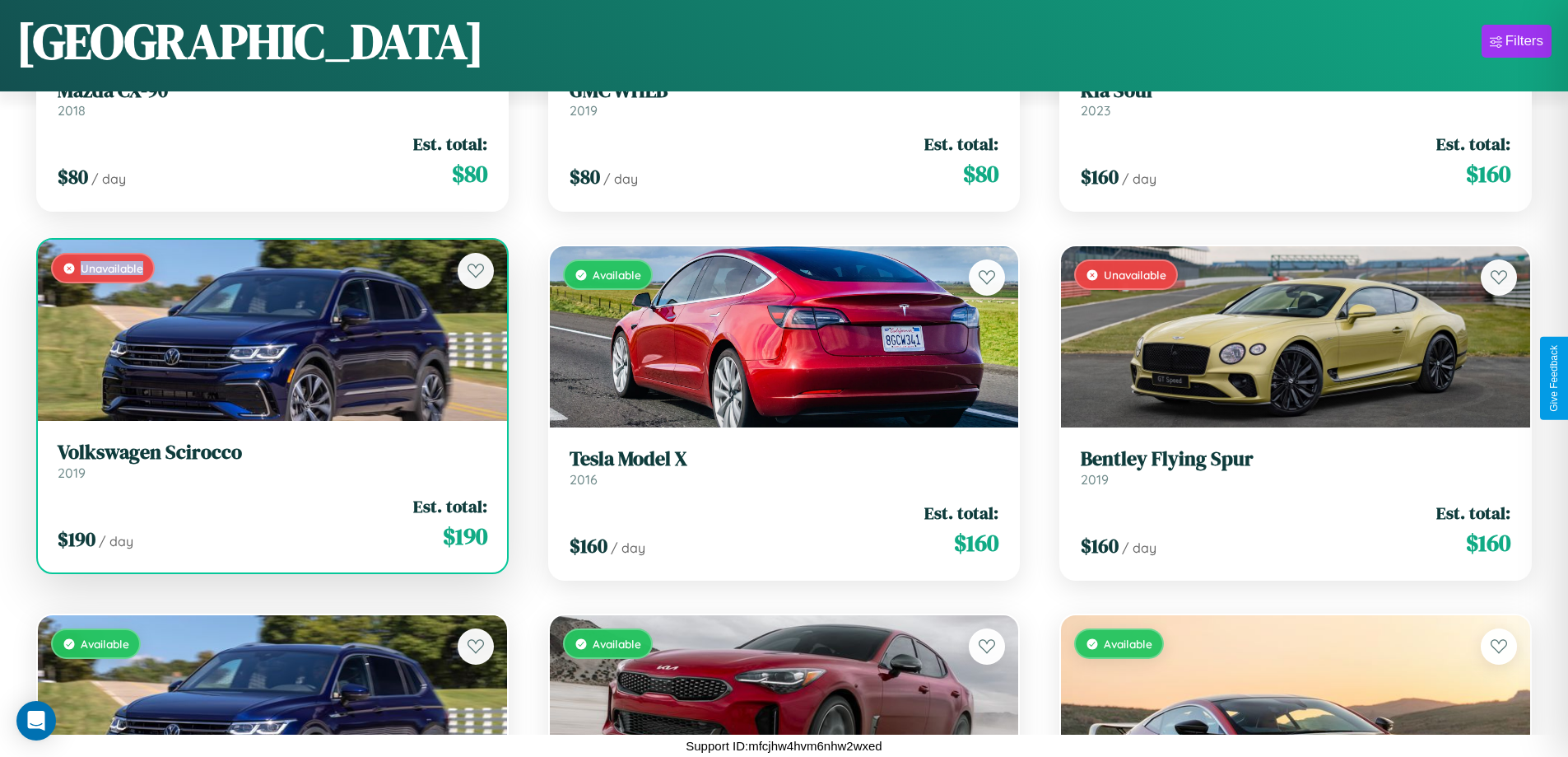
click at [270, 330] on div "Unavailable" at bounding box center [272, 329] width 469 height 181
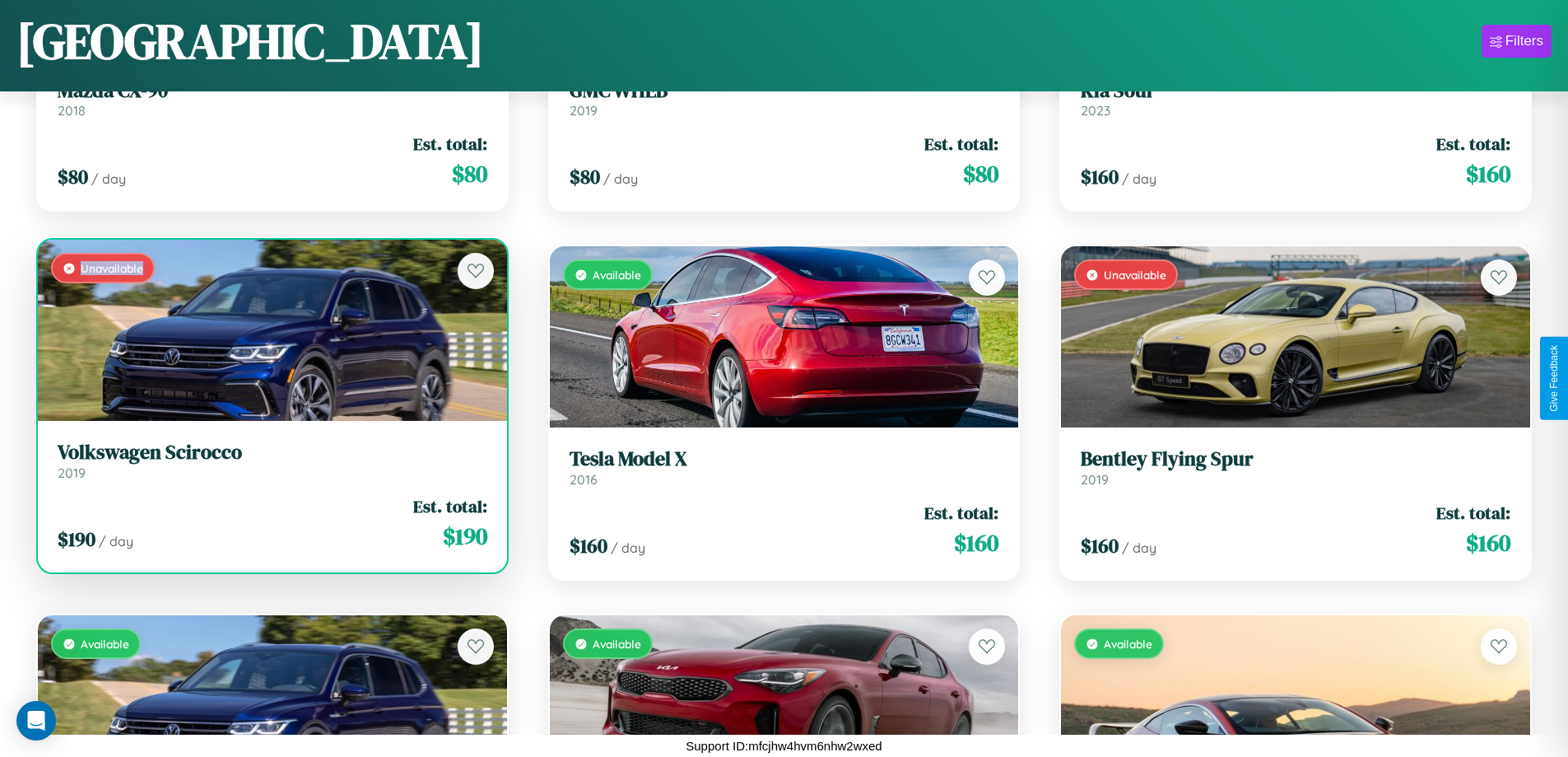
click at [270, 460] on h3 "Volkswagen Scirocco" at bounding box center [272, 452] width 430 height 24
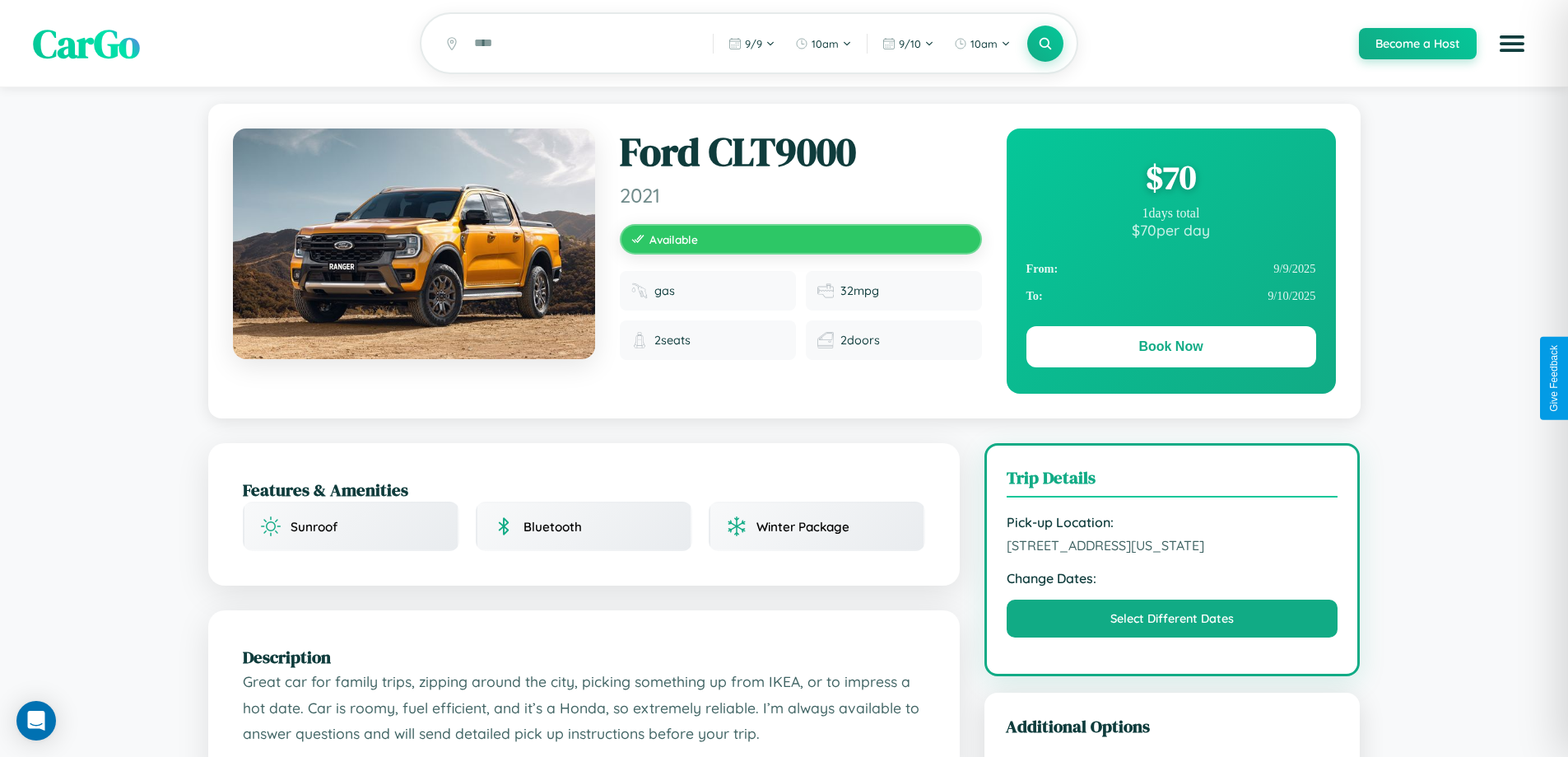
scroll to position [178, 0]
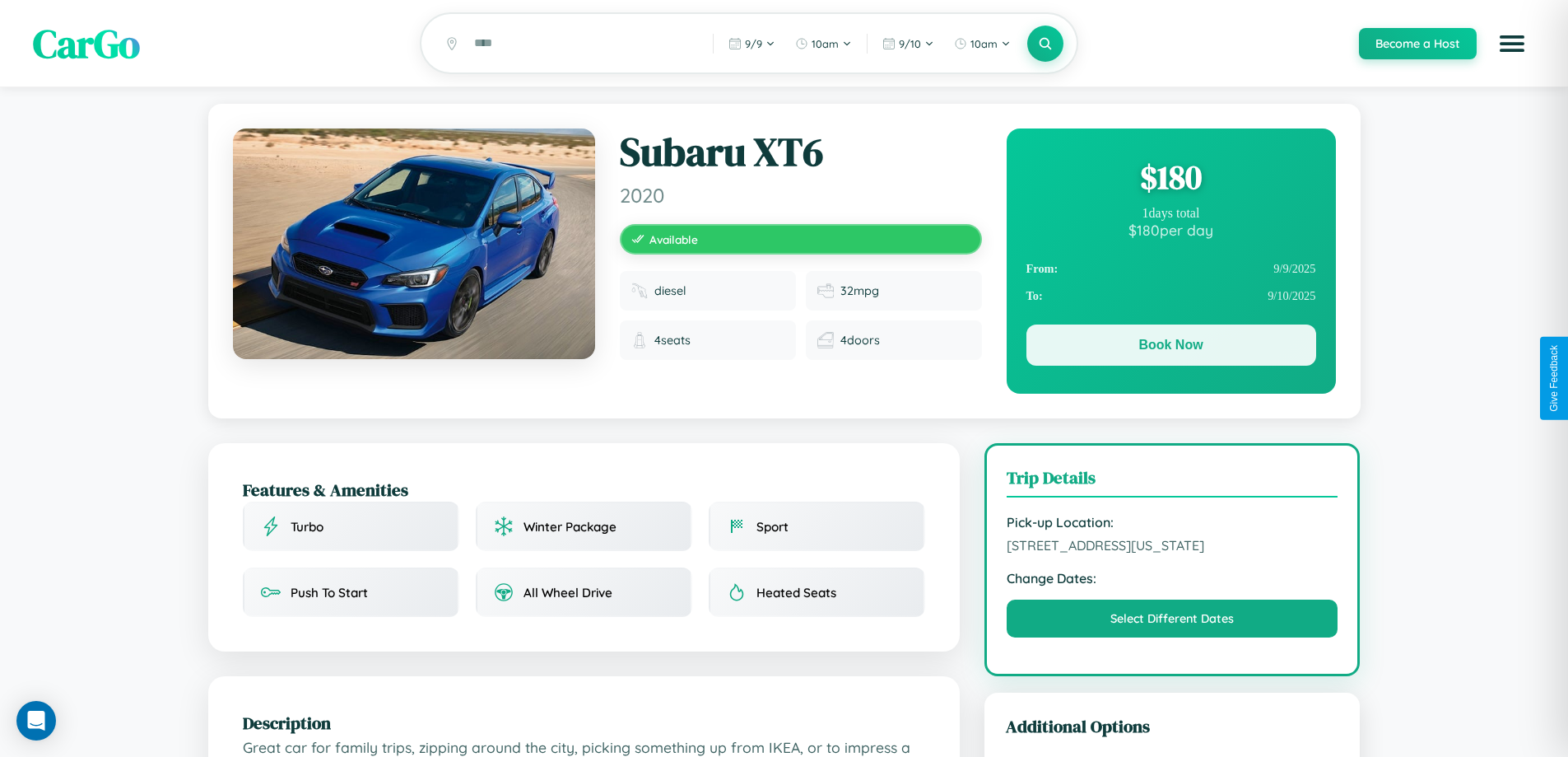
click at [1171, 347] on button "Book Now" at bounding box center [1172, 345] width 290 height 41
